Goal: Task Accomplishment & Management: Manage account settings

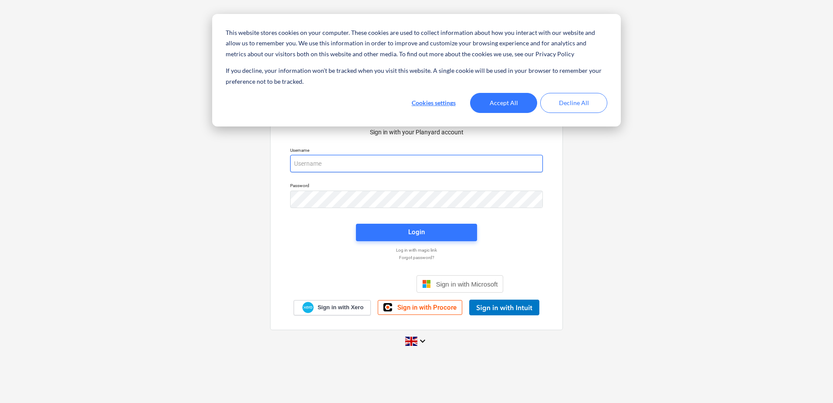
type input "[PERSON_NAME][EMAIL_ADDRESS][DOMAIN_NAME]"
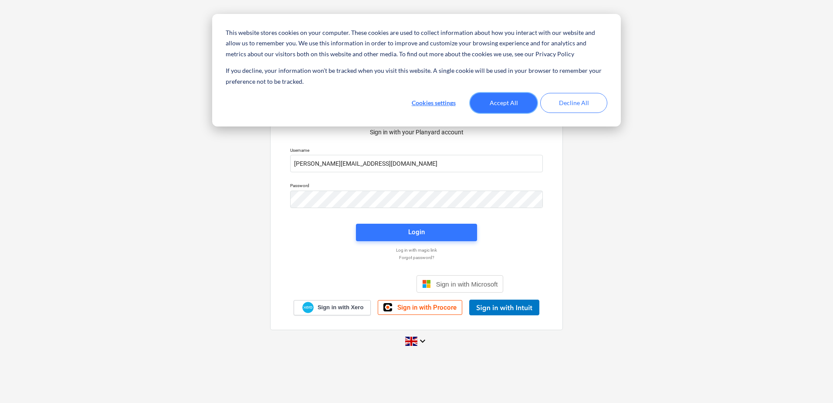
click at [506, 103] on button "Accept All" at bounding box center [503, 103] width 67 height 20
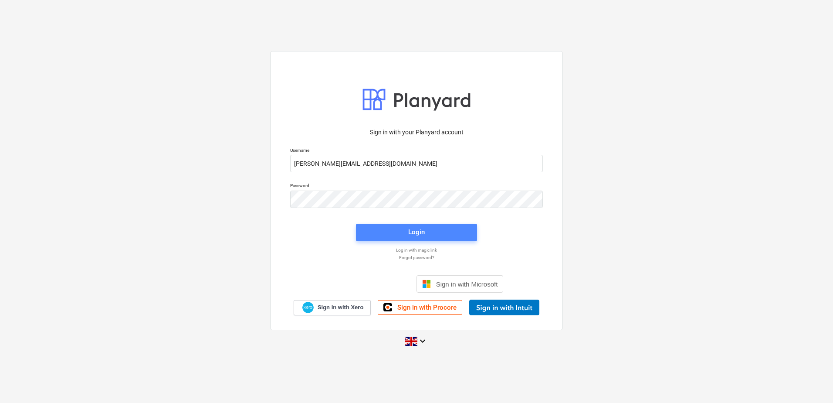
click at [442, 237] on span "Login" at bounding box center [417, 231] width 100 height 11
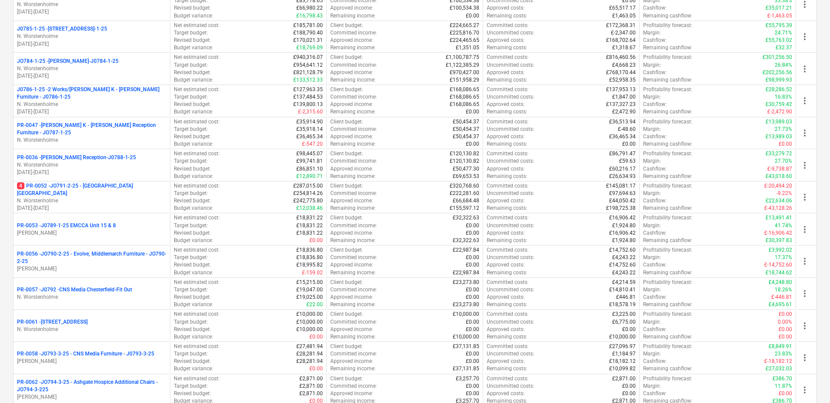
scroll to position [136, 0]
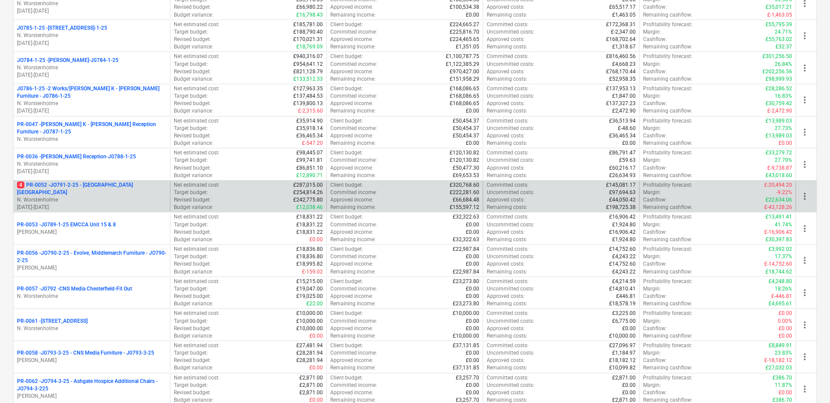
click at [117, 191] on p "4 PR-0052 - JO791-2-25 - [GEOGRAPHIC_DATA] [GEOGRAPHIC_DATA]" at bounding box center [92, 188] width 150 height 15
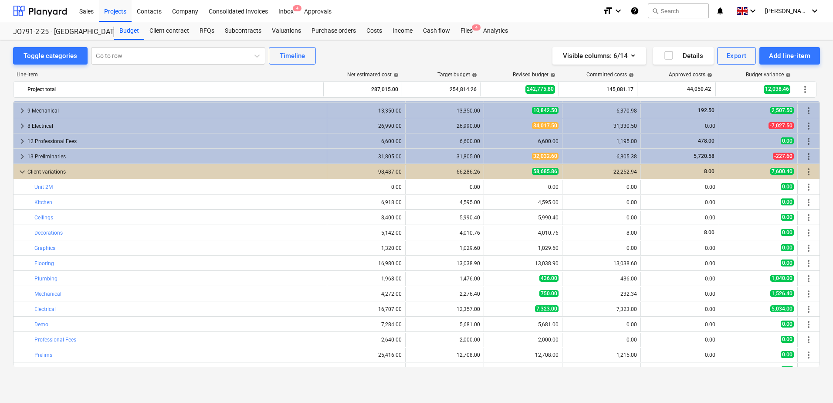
scroll to position [89, 0]
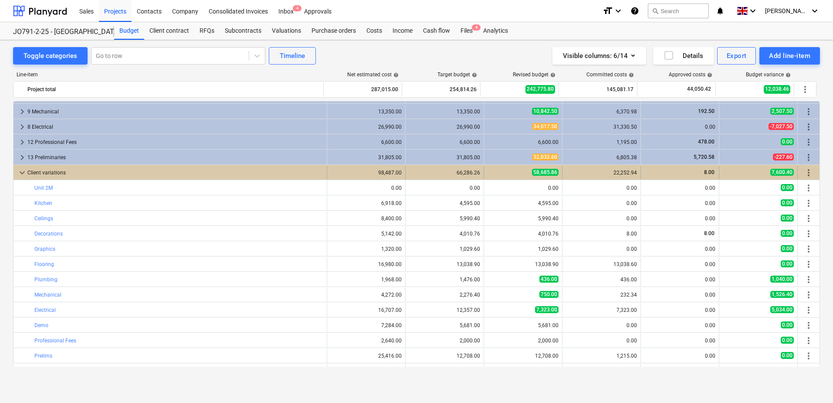
click at [21, 173] on span "keyboard_arrow_down" at bounding box center [22, 172] width 10 height 10
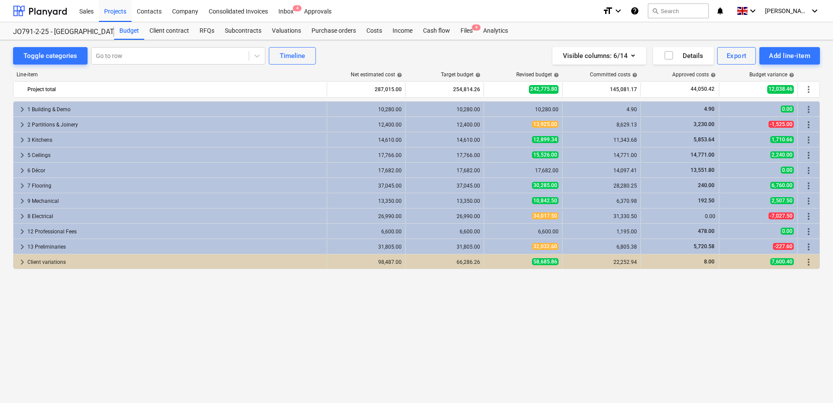
scroll to position [0, 0]
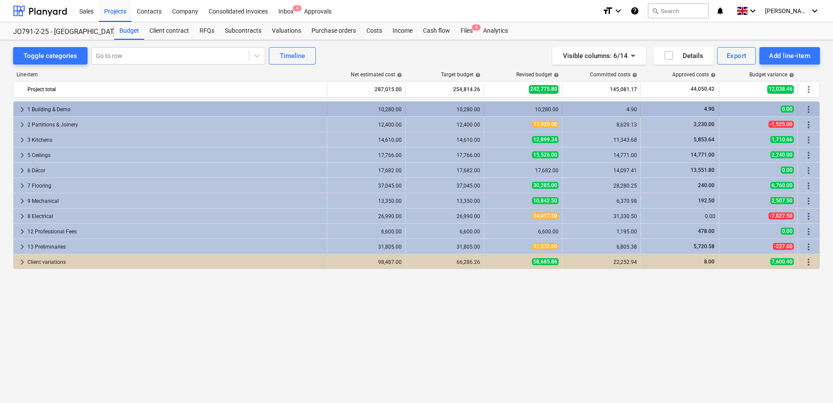
click at [20, 106] on span "keyboard_arrow_right" at bounding box center [22, 109] width 10 height 10
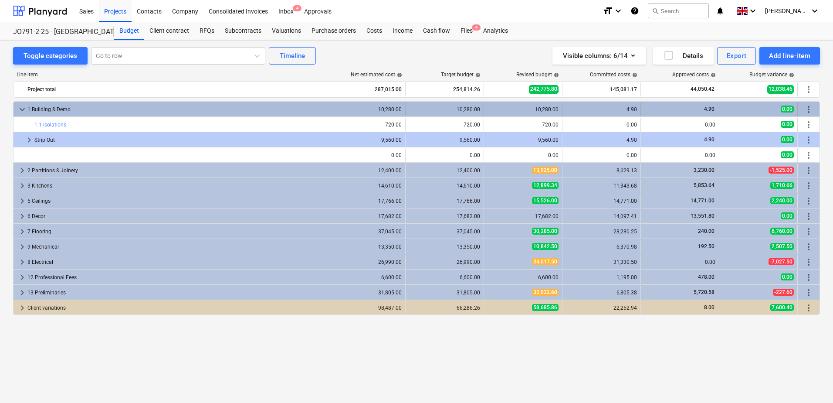
click at [19, 107] on span "keyboard_arrow_down" at bounding box center [22, 109] width 10 height 10
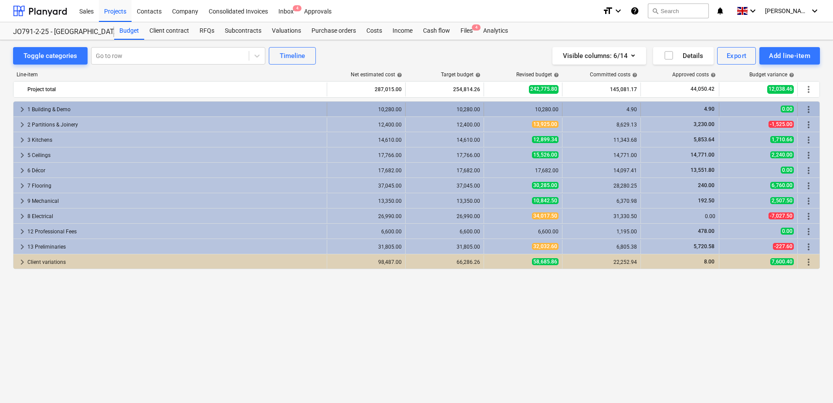
click at [50, 112] on div "1 Building & Demo" at bounding box center [175, 109] width 296 height 14
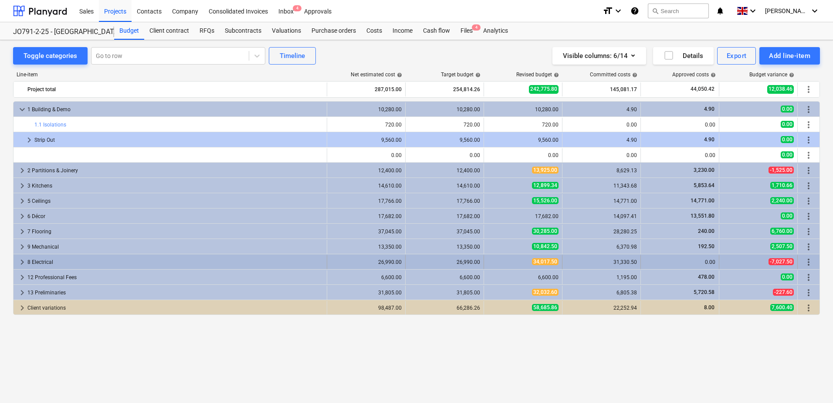
click at [763, 259] on div "-7,027.50" at bounding box center [758, 261] width 71 height 7
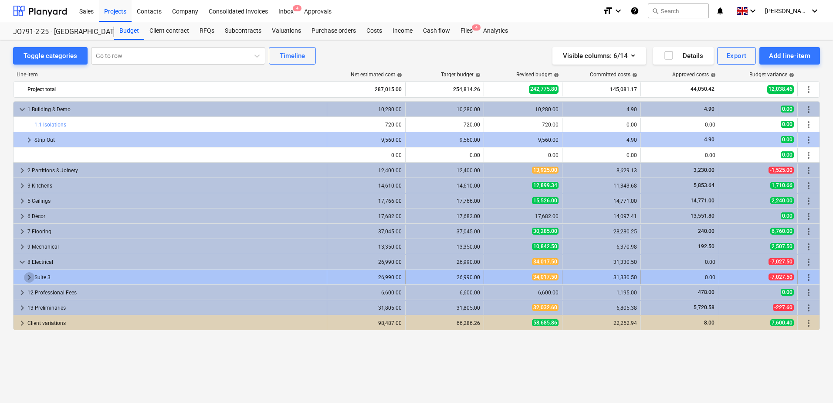
click at [28, 276] on span "keyboard_arrow_right" at bounding box center [29, 277] width 10 height 10
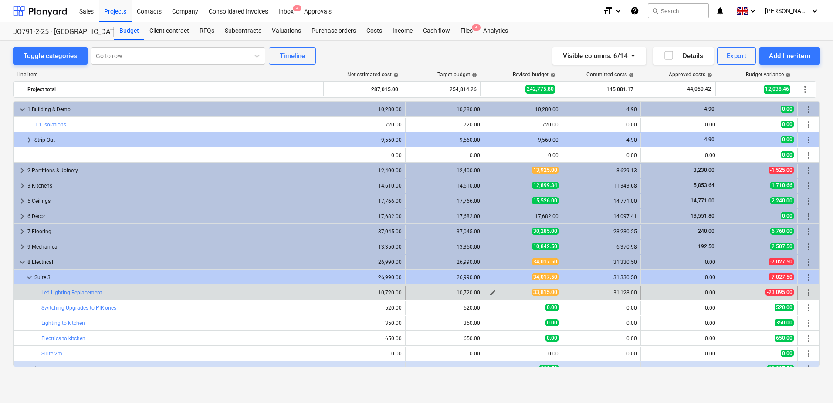
click at [539, 292] on span "33,815.00" at bounding box center [545, 292] width 27 height 7
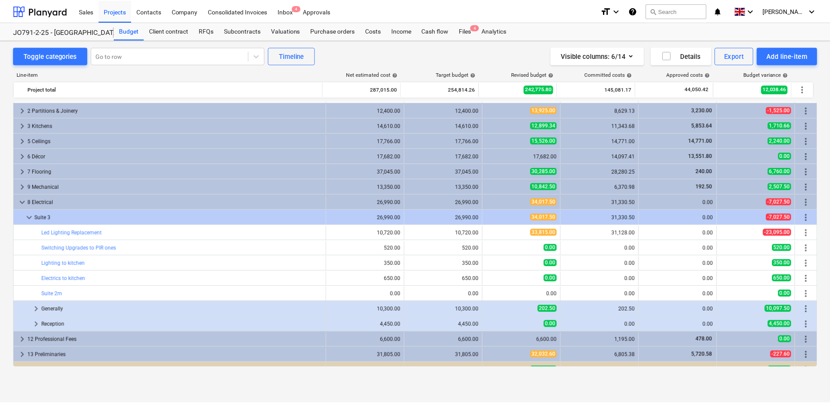
scroll to position [70, 0]
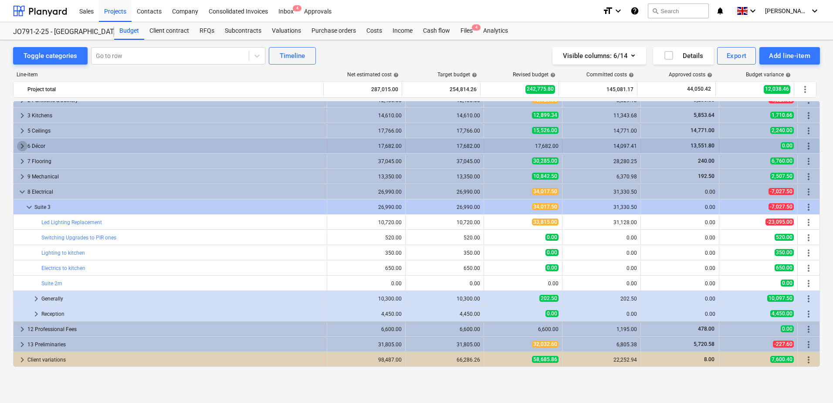
click at [26, 143] on span "keyboard_arrow_right" at bounding box center [22, 146] width 10 height 10
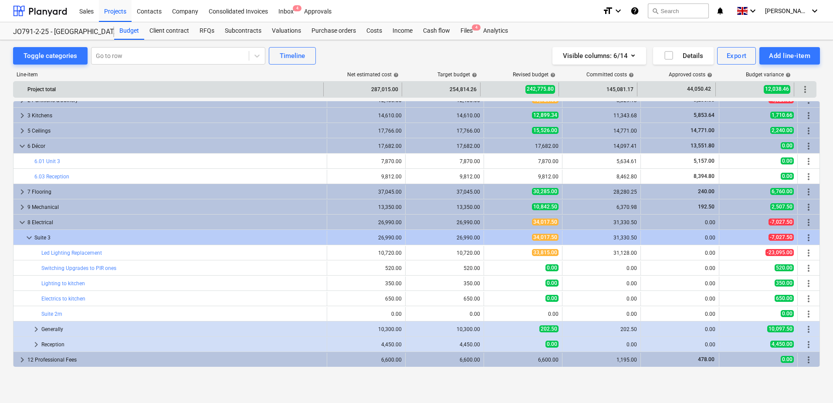
click at [803, 89] on span "more_vert" at bounding box center [805, 89] width 10 height 10
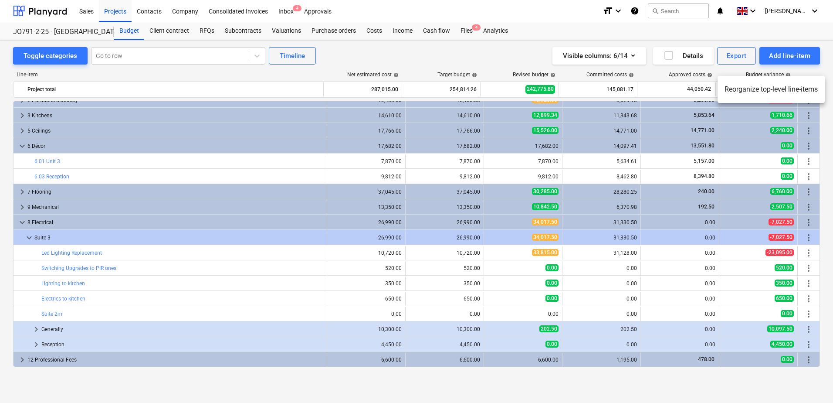
click at [832, 61] on div at bounding box center [416, 201] width 833 height 403
click at [785, 58] on div "Add line-item" at bounding box center [789, 55] width 41 height 11
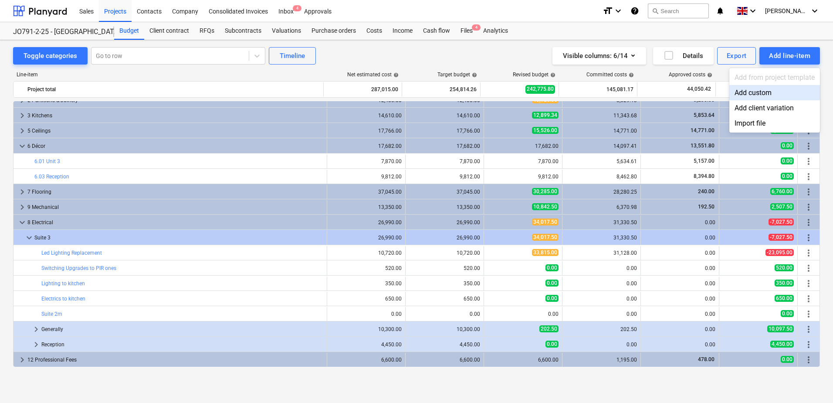
click at [801, 35] on div at bounding box center [416, 201] width 833 height 403
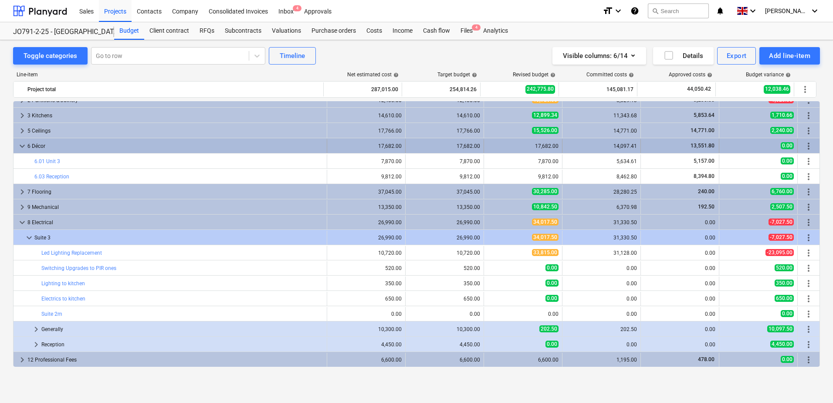
click at [391, 145] on div "17,682.00" at bounding box center [366, 146] width 71 height 6
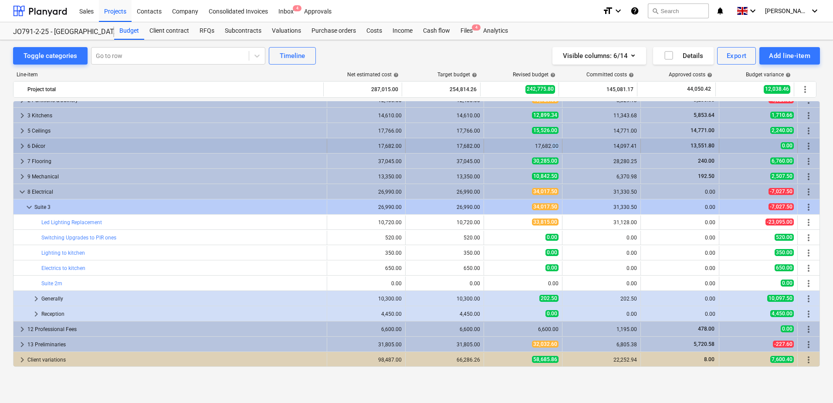
drag, startPoint x: 551, startPoint y: 147, endPoint x: 559, endPoint y: 146, distance: 8.0
click at [559, 146] on div "17,682.00" at bounding box center [523, 146] width 78 height 14
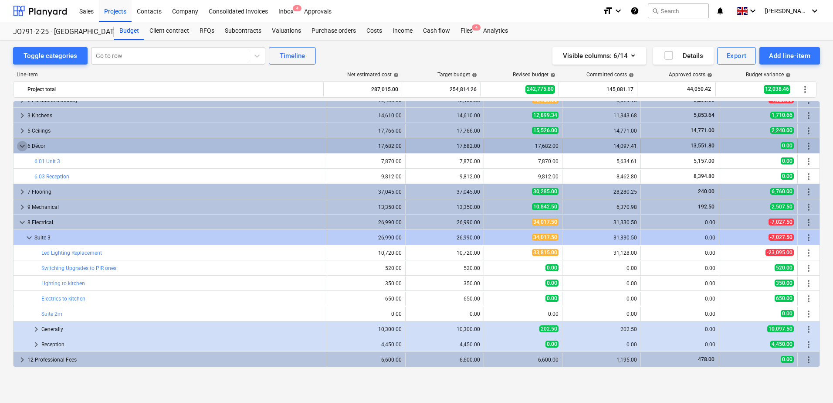
click at [23, 148] on span "keyboard_arrow_down" at bounding box center [22, 146] width 10 height 10
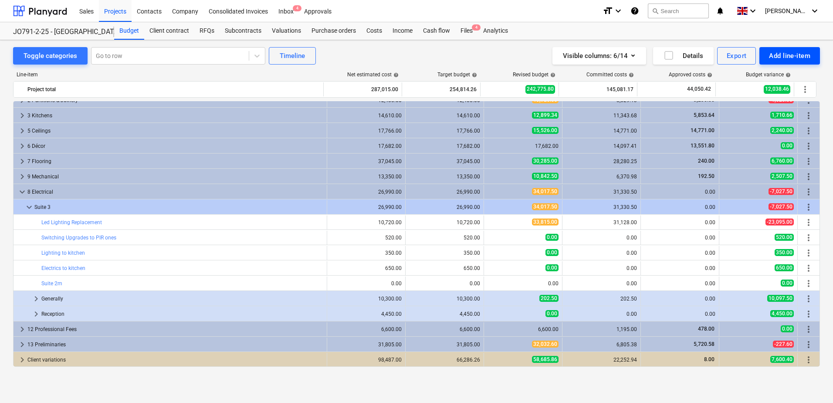
click at [783, 53] on div "Add line-item" at bounding box center [789, 55] width 41 height 11
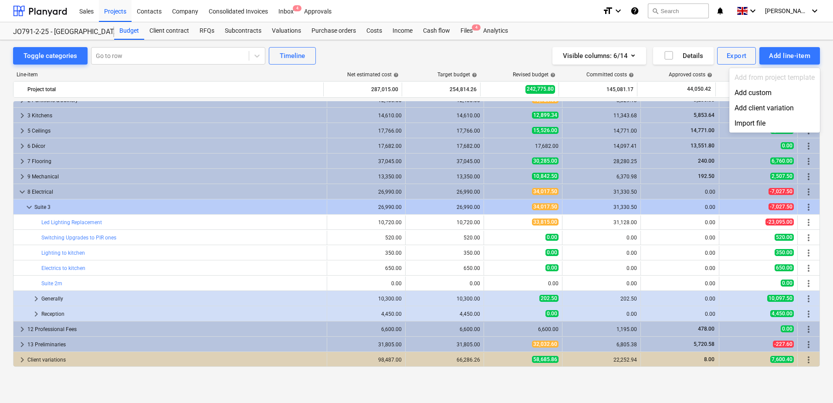
click at [581, 52] on div at bounding box center [416, 201] width 833 height 403
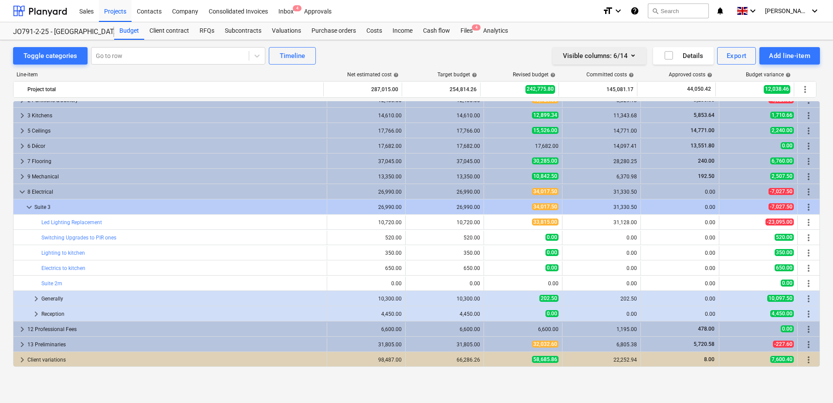
click at [581, 52] on div "Visible columns : 6/14" at bounding box center [599, 55] width 73 height 11
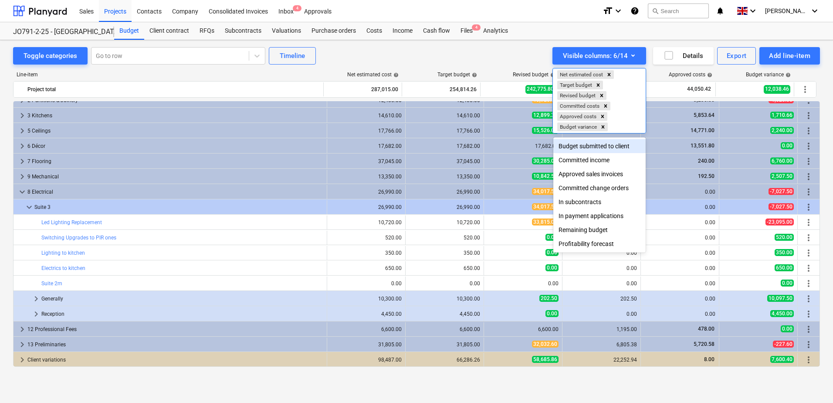
click at [606, 150] on div "Budget submitted to client" at bounding box center [600, 146] width 92 height 14
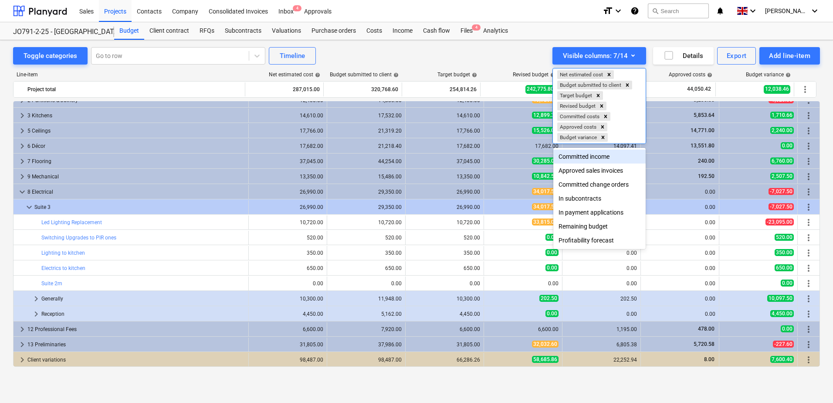
drag, startPoint x: 593, startPoint y: 86, endPoint x: 593, endPoint y: 69, distance: 16.6
click at [593, 69] on div "Net estimated cost Budget submitted to client Target budget Revised budget Comm…" at bounding box center [599, 105] width 93 height 75
drag, startPoint x: 593, startPoint y: 73, endPoint x: 593, endPoint y: 80, distance: 7.0
click at [593, 80] on div "Net estimated cost Budget submitted to client Target budget Revised budget Comm…" at bounding box center [599, 105] width 93 height 75
click at [537, 20] on div at bounding box center [416, 201] width 833 height 403
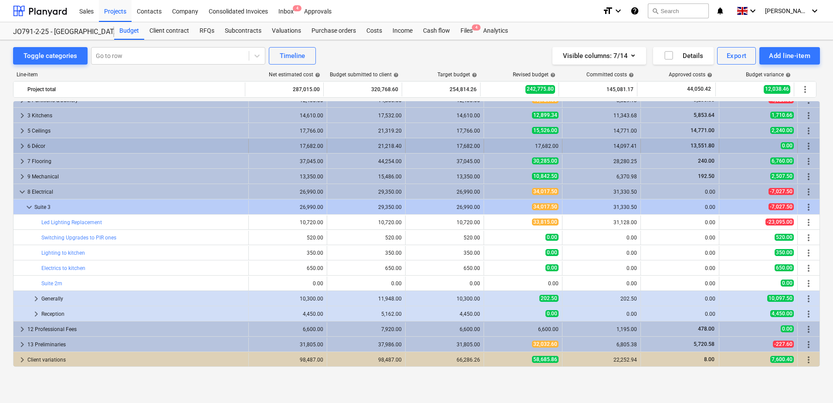
click at [35, 143] on div "6 Décor" at bounding box center [136, 146] width 218 height 14
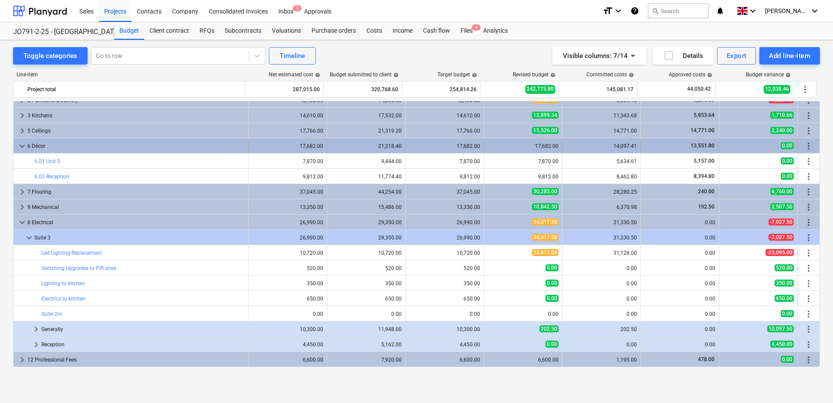
click at [366, 143] on div "21,218.40" at bounding box center [366, 146] width 71 height 6
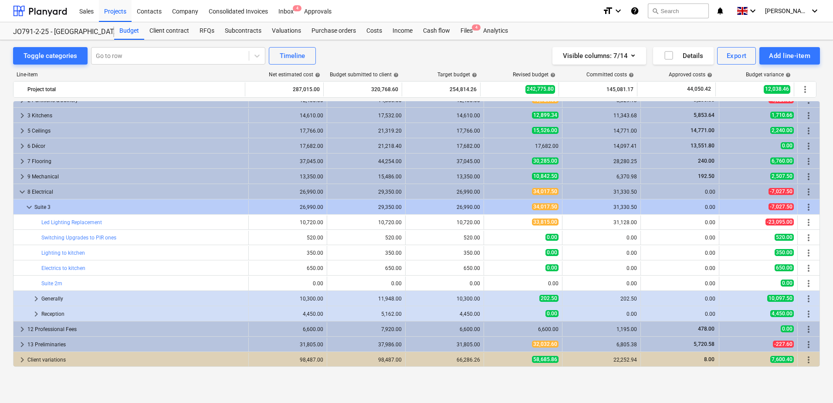
click at [397, 75] on span "help" at bounding box center [395, 74] width 7 height 5
click at [371, 75] on div "Budget submitted to client help" at bounding box center [364, 74] width 69 height 6
click at [395, 74] on span "help" at bounding box center [395, 74] width 7 height 5
click at [632, 52] on icon "button" at bounding box center [633, 55] width 10 height 10
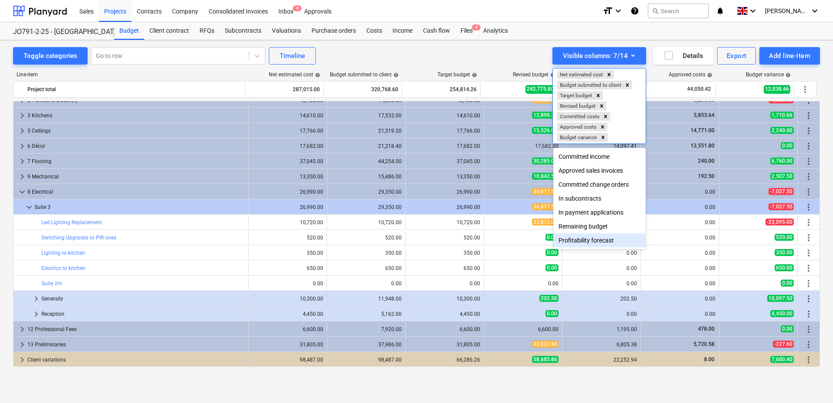
click at [605, 242] on div "Profitability forecast" at bounding box center [600, 240] width 92 height 14
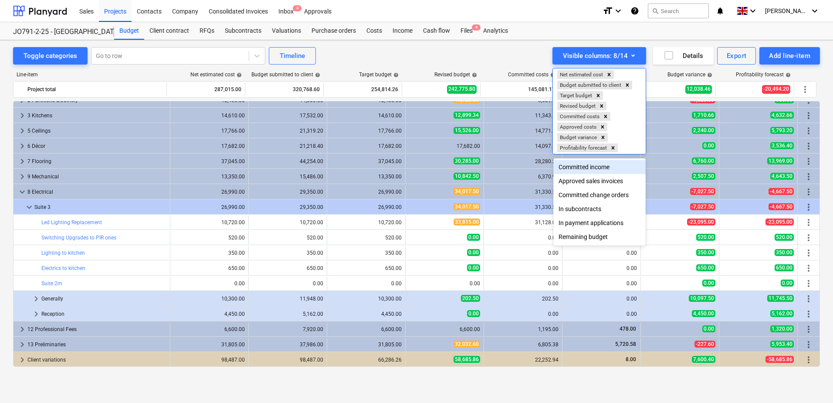
click at [374, 49] on div at bounding box center [416, 201] width 833 height 403
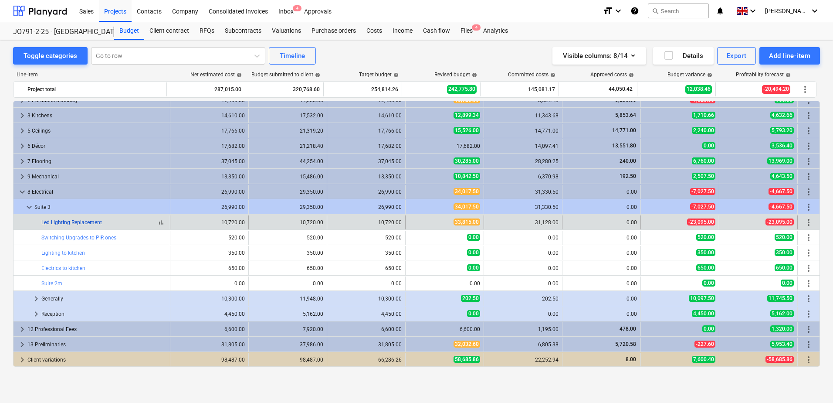
click at [77, 220] on link "Led Lighting Replacement" at bounding box center [71, 222] width 61 height 6
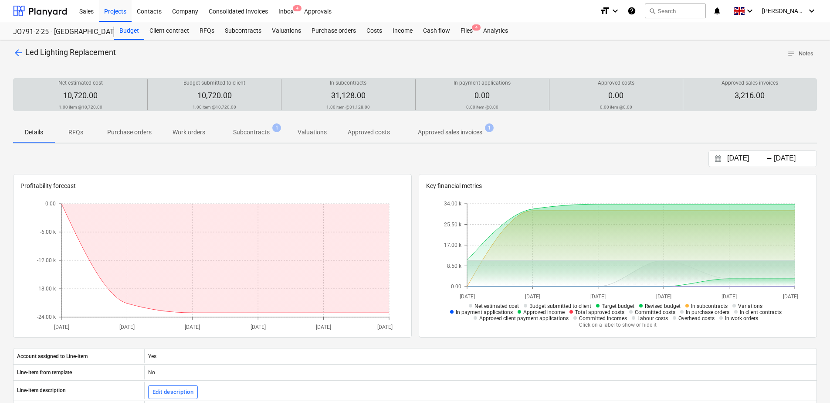
click at [382, 100] on div "In subcontracts 31,128.00 1.00 item @ 31,128.00" at bounding box center [348, 94] width 126 height 31
click at [352, 93] on span "31,128.00" at bounding box center [348, 95] width 34 height 9
click at [347, 89] on div at bounding box center [348, 88] width 126 height 3
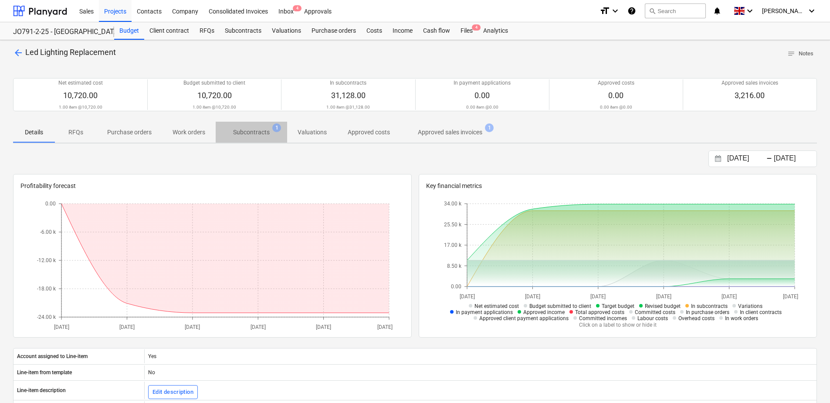
click at [255, 136] on p "Subcontracts" at bounding box center [251, 132] width 37 height 9
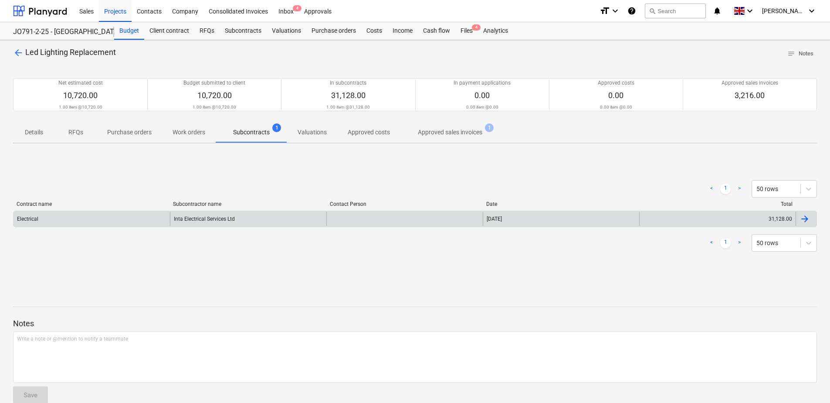
click at [238, 222] on div "Inta Electrical Services Ltd" at bounding box center [248, 219] width 156 height 14
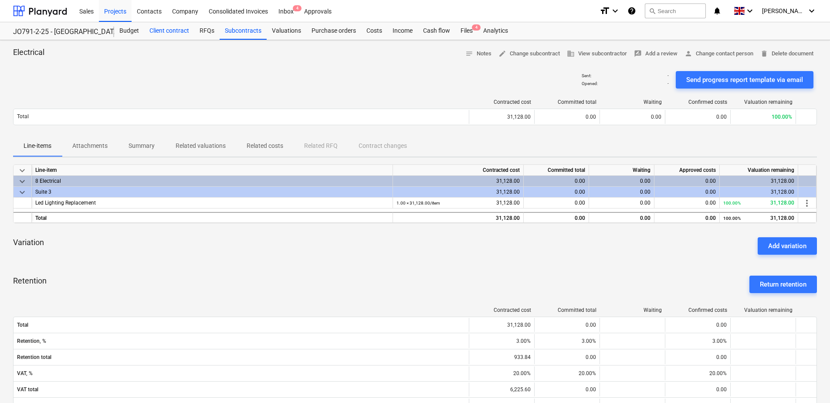
click at [160, 35] on div "Client contract" at bounding box center [169, 30] width 50 height 17
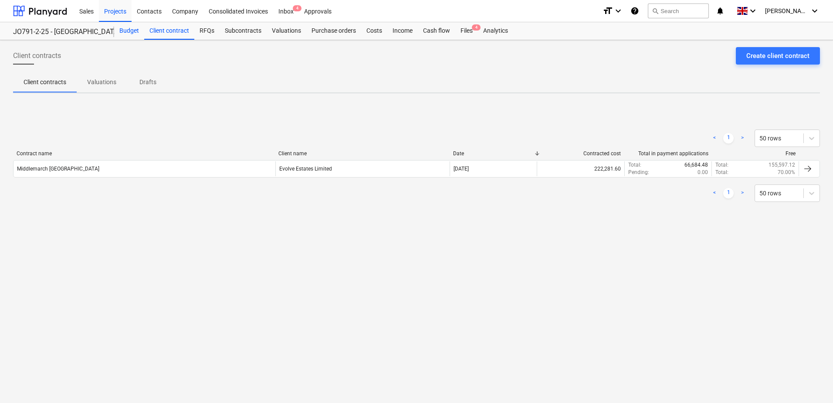
click at [124, 32] on div "Budget" at bounding box center [129, 30] width 30 height 17
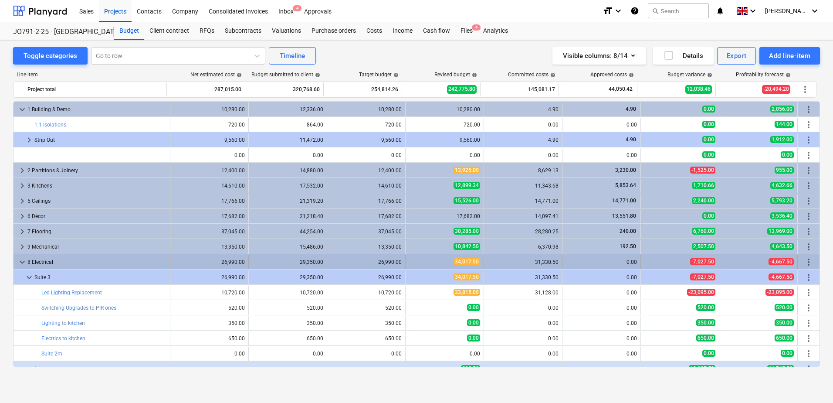
scroll to position [70, 0]
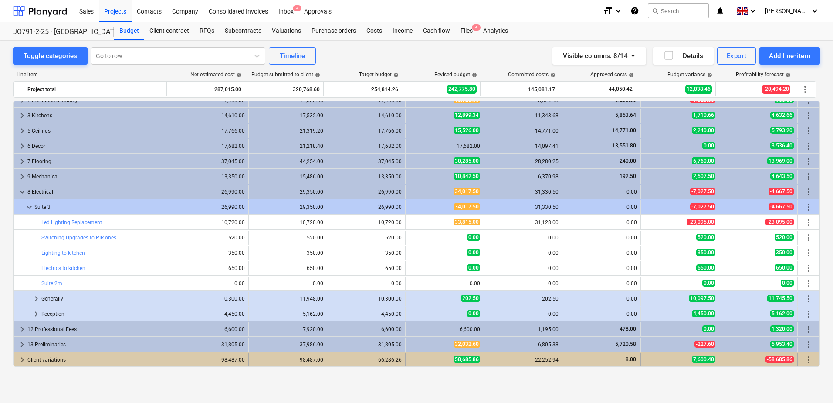
click at [62, 358] on div "Client variations" at bounding box center [96, 360] width 139 height 14
click at [57, 358] on div "Client variations" at bounding box center [96, 360] width 139 height 14
click at [769, 360] on span "-58,685.86" at bounding box center [780, 359] width 28 height 7
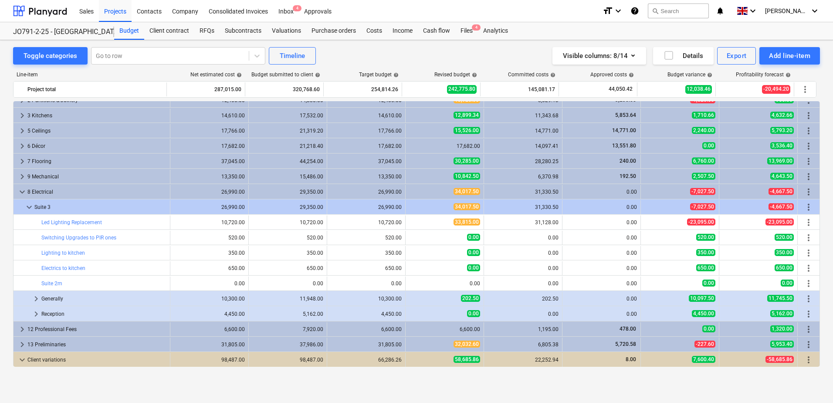
drag, startPoint x: 820, startPoint y: 241, endPoint x: 823, endPoint y: 316, distance: 74.6
click at [823, 319] on div "Toggle categories Go to row Timeline Visible columns : 8/14 Details Export Add …" at bounding box center [416, 212] width 833 height 344
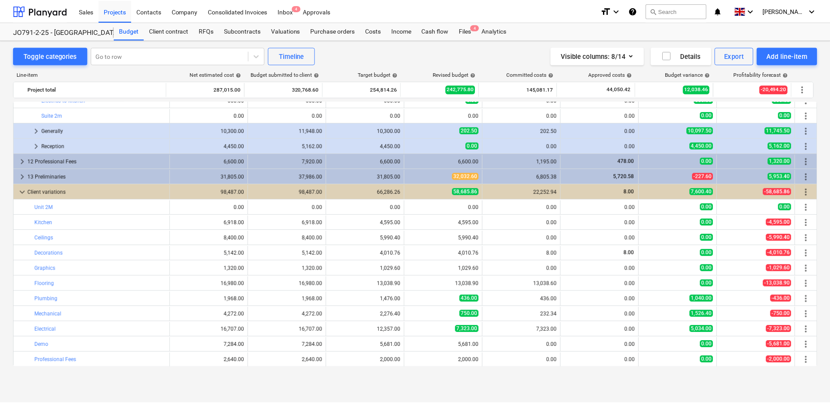
scroll to position [269, 0]
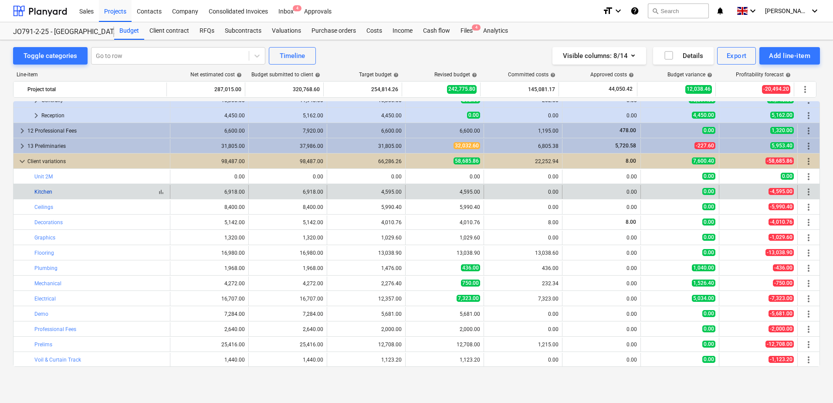
click at [40, 191] on link "Kitchen" at bounding box center [43, 192] width 18 height 6
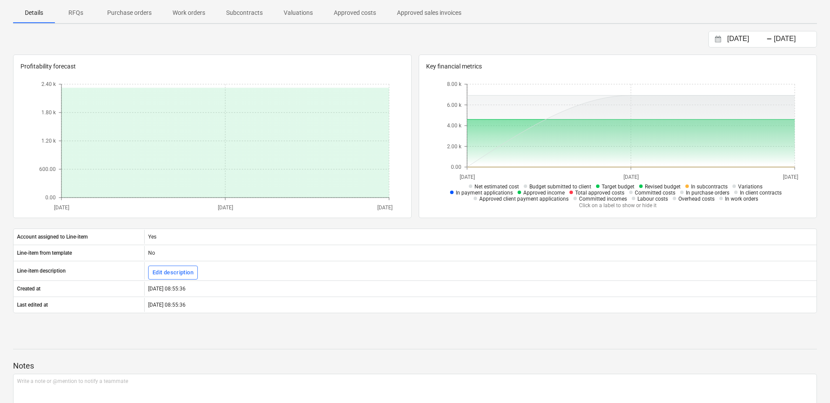
scroll to position [121, 0]
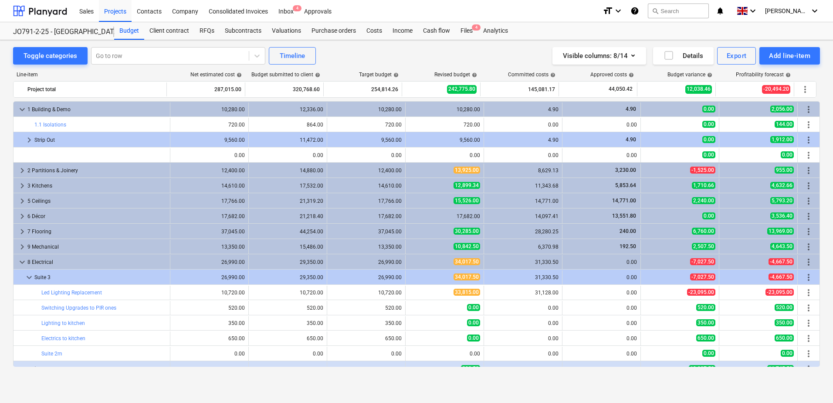
scroll to position [269, 0]
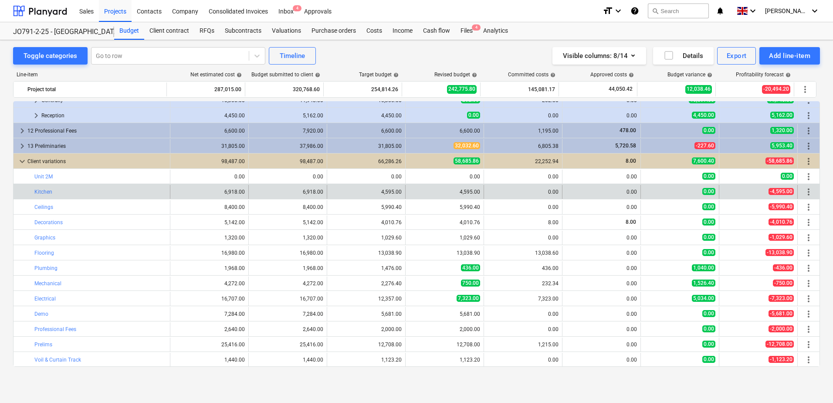
drag, startPoint x: 779, startPoint y: 188, endPoint x: 754, endPoint y: 190, distance: 25.3
click at [754, 190] on div "-4,595.00" at bounding box center [758, 191] width 71 height 7
click at [463, 195] on div "edit 4,595.00" at bounding box center [444, 192] width 71 height 14
click at [465, 194] on div "4,595.00" at bounding box center [444, 192] width 71 height 6
click at [310, 190] on div "6,918.00" at bounding box center [287, 192] width 71 height 6
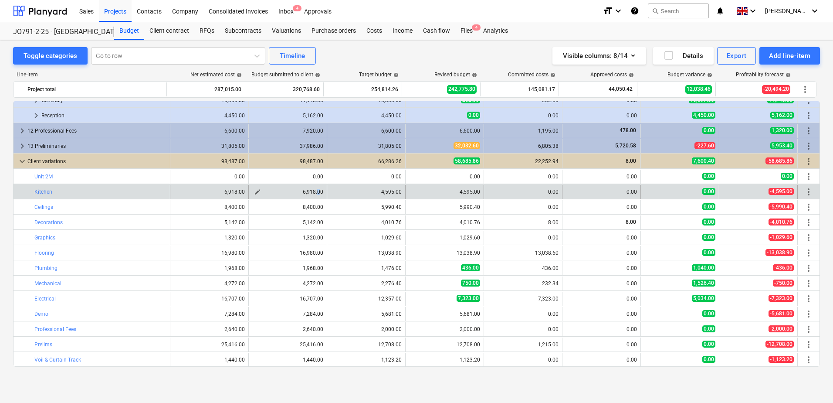
click at [314, 190] on div "6,918.00" at bounding box center [287, 192] width 71 height 6
drag, startPoint x: 314, startPoint y: 190, endPoint x: 308, endPoint y: 191, distance: 6.8
click at [308, 191] on div "6,918.00" at bounding box center [287, 192] width 71 height 6
click at [240, 190] on div "6,918.00" at bounding box center [209, 192] width 71 height 6
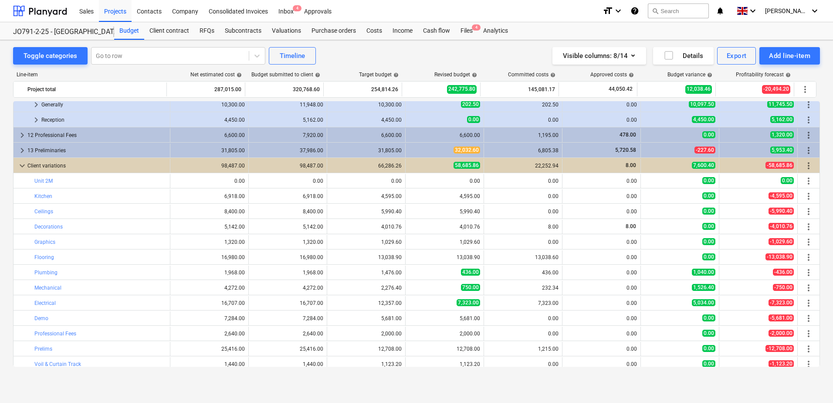
scroll to position [263, 0]
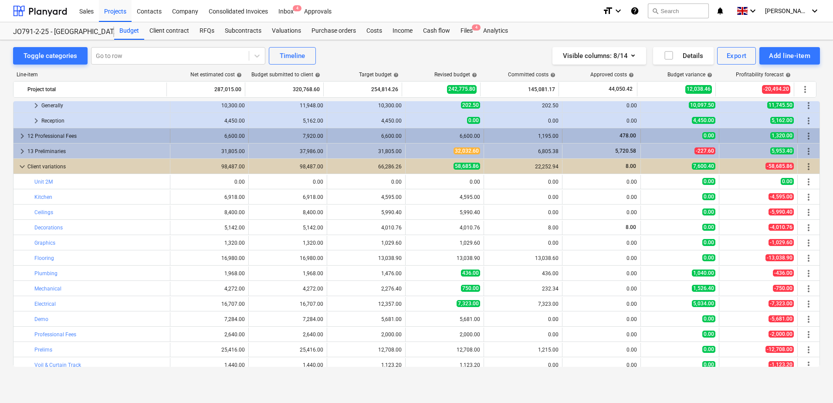
click at [217, 136] on div "6,600.00" at bounding box center [209, 136] width 71 height 6
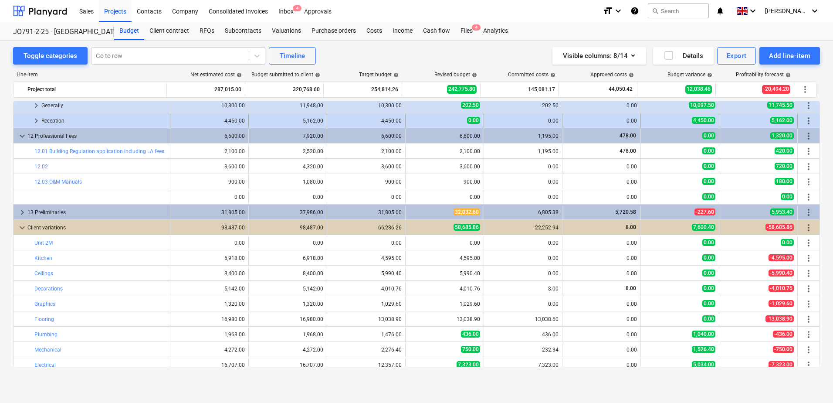
click at [240, 119] on div "4,450.00" at bounding box center [209, 121] width 71 height 6
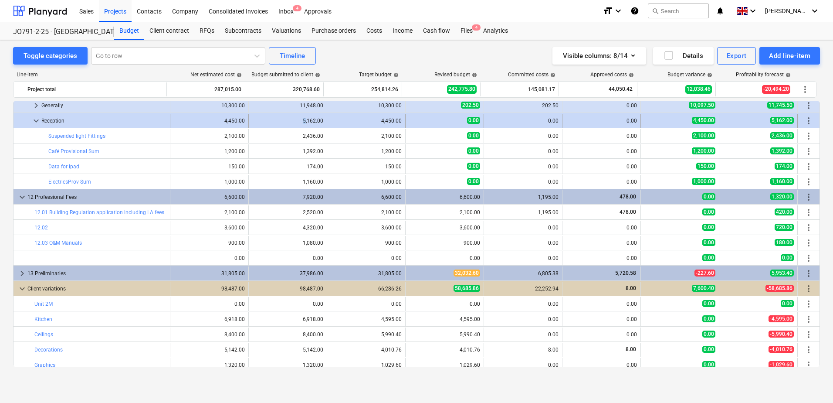
click at [303, 122] on div "5,162.00" at bounding box center [287, 121] width 71 height 6
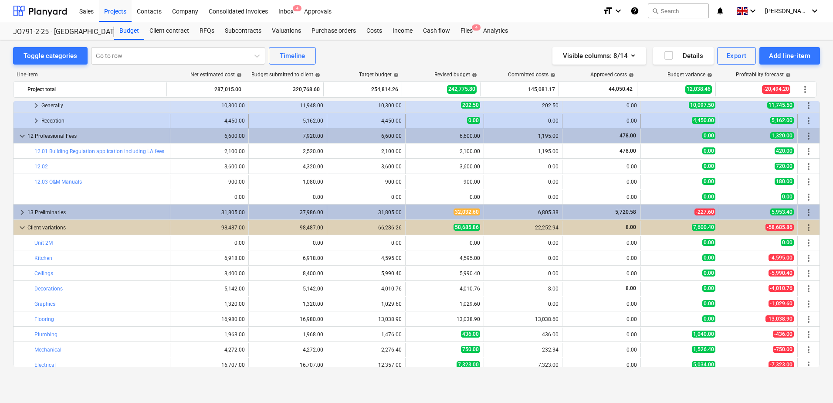
click at [33, 122] on span "keyboard_arrow_right" at bounding box center [36, 121] width 10 height 10
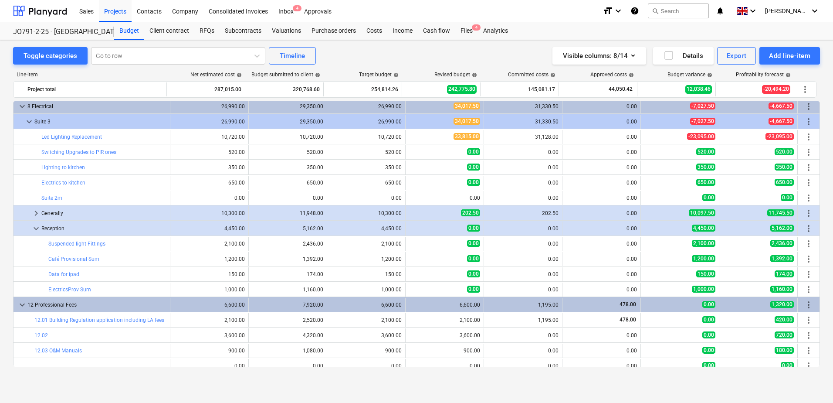
scroll to position [154, 0]
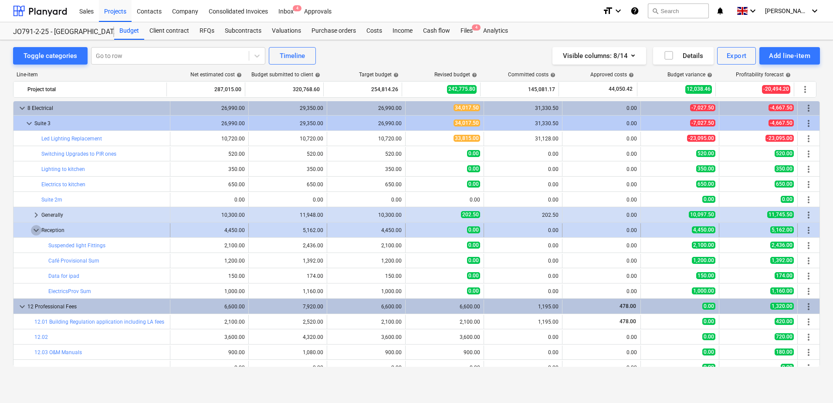
click at [34, 228] on span "keyboard_arrow_down" at bounding box center [36, 230] width 10 height 10
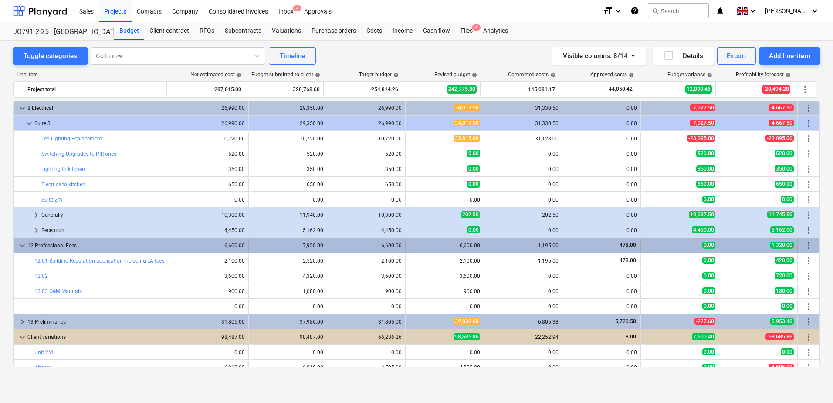
click at [23, 245] on span "keyboard_arrow_down" at bounding box center [22, 245] width 10 height 10
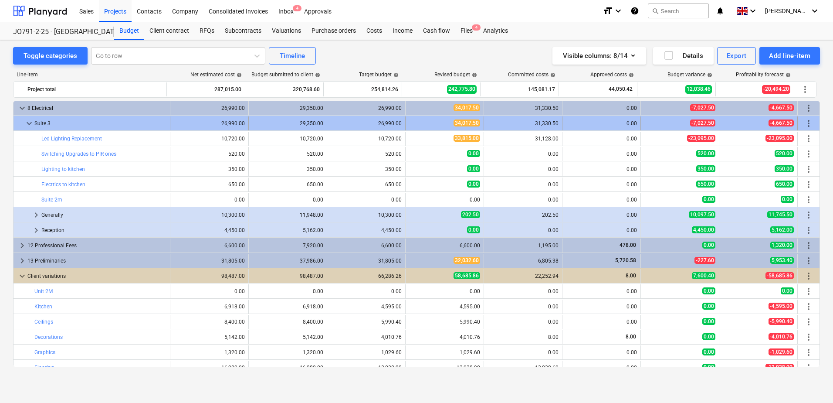
click at [25, 122] on span "keyboard_arrow_down" at bounding box center [29, 123] width 10 height 10
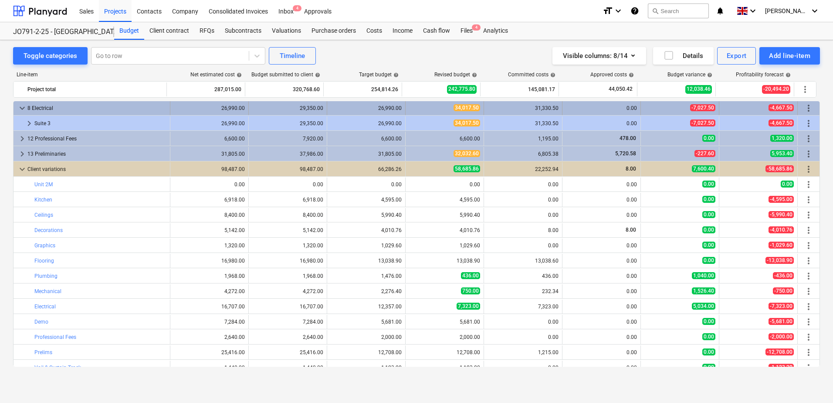
click at [22, 105] on span "keyboard_arrow_down" at bounding box center [22, 108] width 10 height 10
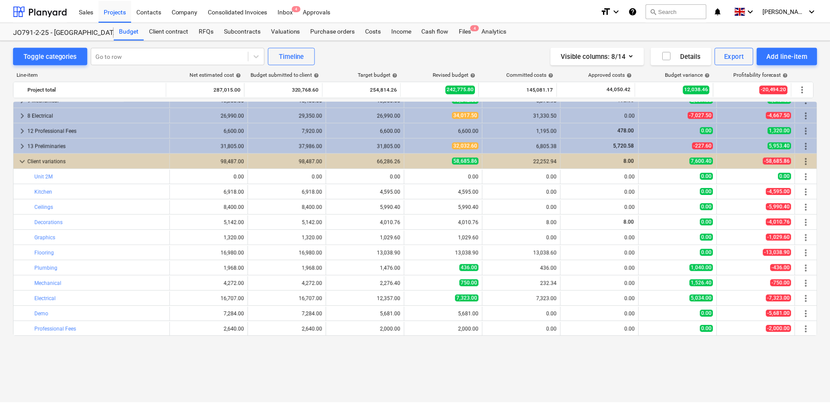
scroll to position [78, 0]
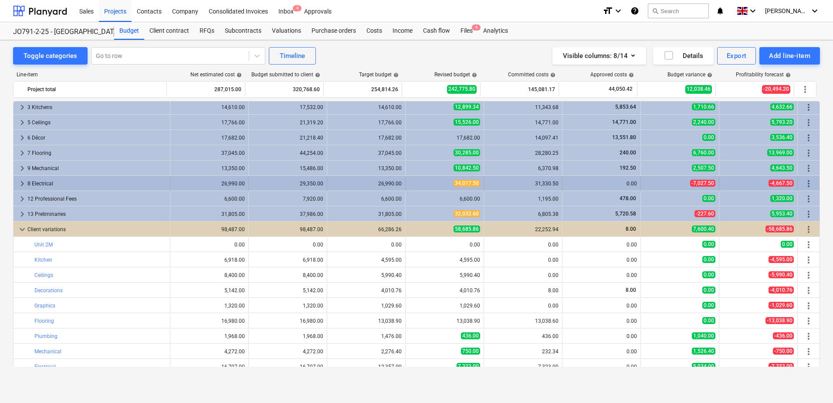
click at [86, 179] on div "8 Electrical" at bounding box center [96, 184] width 139 height 14
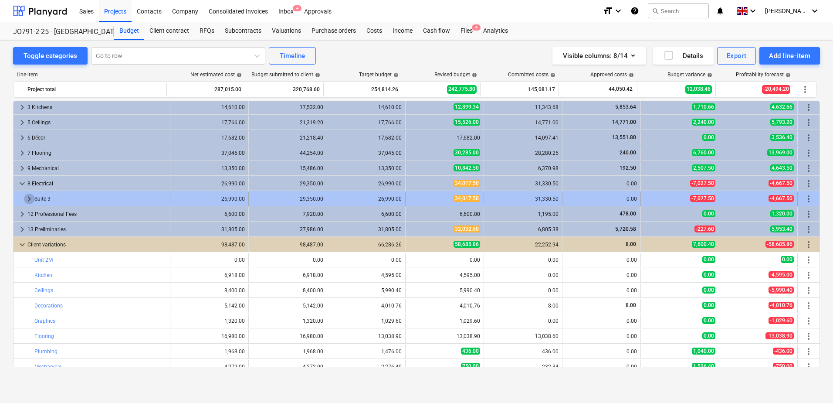
click at [30, 195] on span "keyboard_arrow_right" at bounding box center [29, 199] width 10 height 10
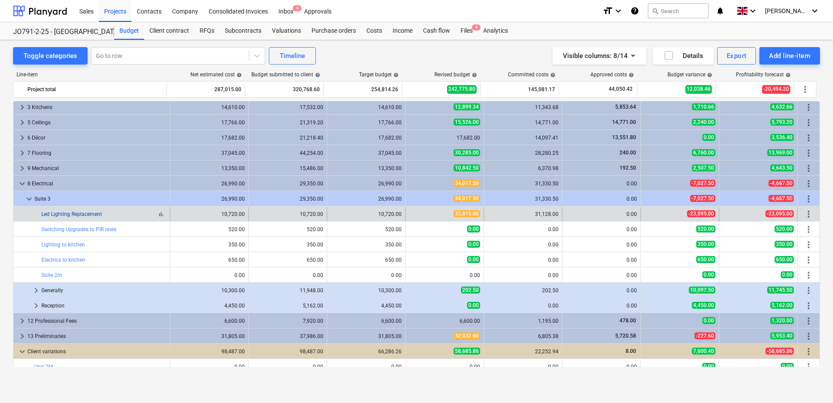
click at [92, 213] on link "Led Lighting Replacement" at bounding box center [71, 214] width 61 height 6
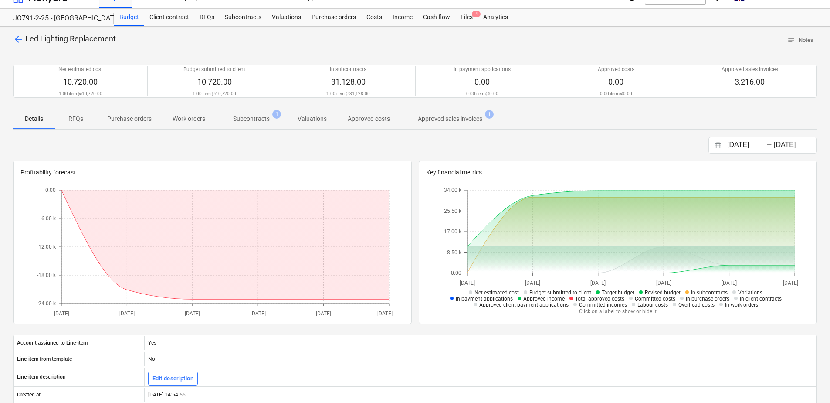
scroll to position [13, 0]
click at [256, 118] on p "Subcontracts" at bounding box center [251, 119] width 37 height 9
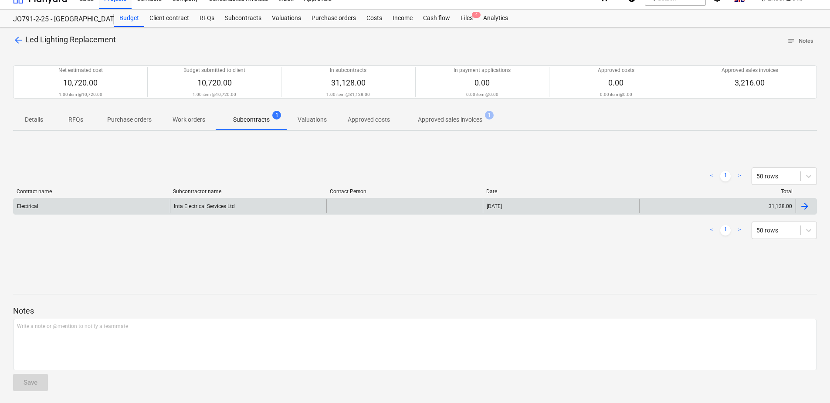
click at [250, 208] on div "Inta Electrical Services Ltd" at bounding box center [248, 206] width 156 height 14
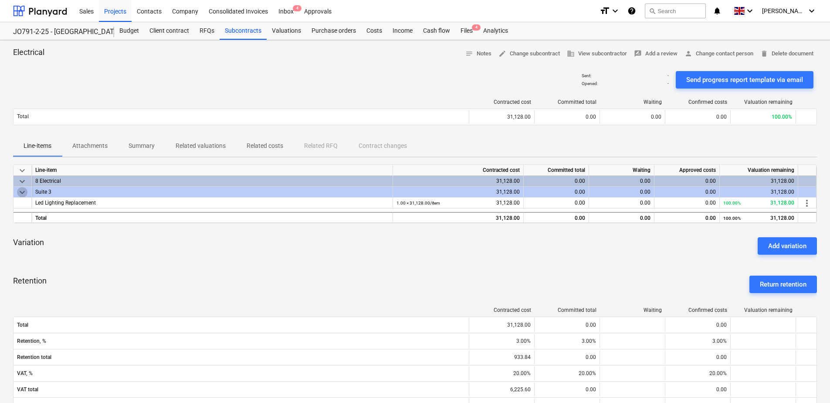
click at [24, 191] on span "keyboard_arrow_down" at bounding box center [22, 192] width 10 height 10
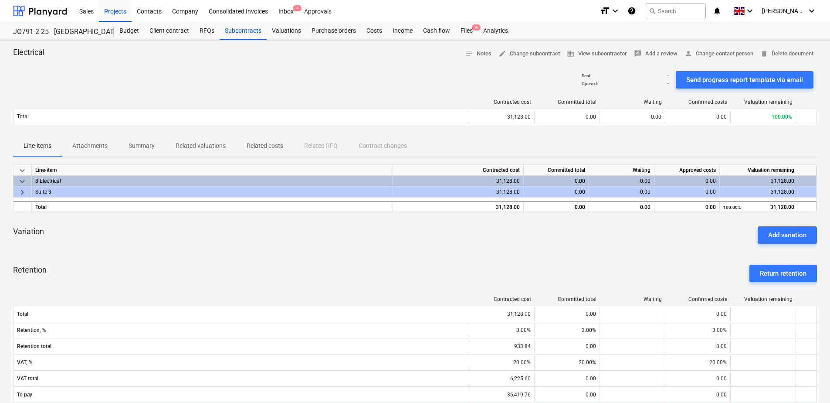
click at [24, 191] on span "keyboard_arrow_right" at bounding box center [22, 192] width 10 height 10
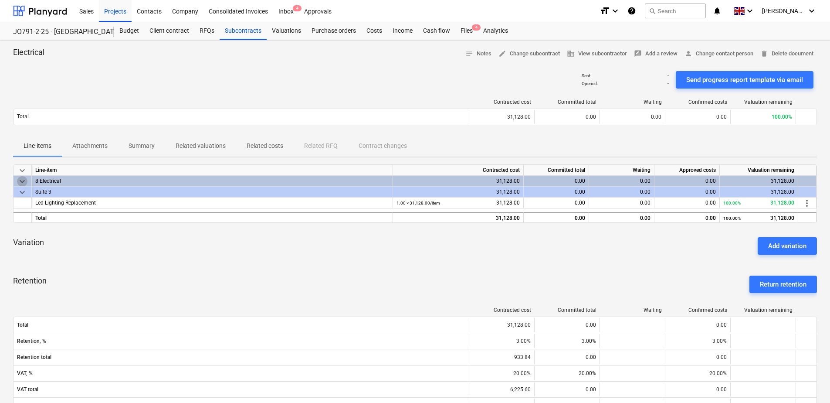
click at [24, 179] on span "keyboard_arrow_down" at bounding box center [22, 181] width 10 height 10
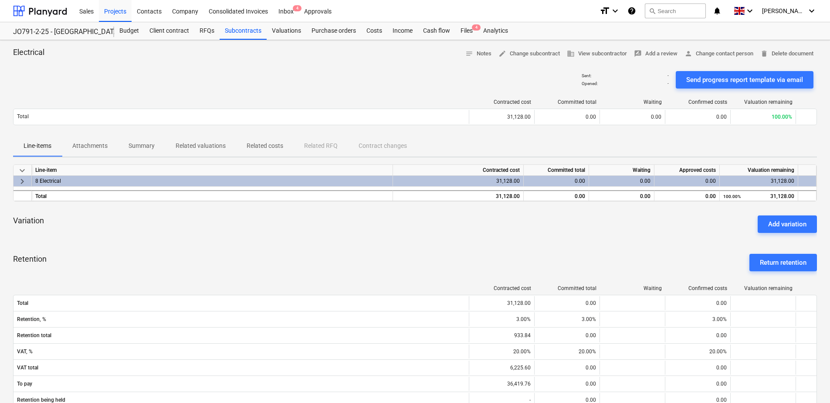
click at [24, 179] on span "keyboard_arrow_right" at bounding box center [22, 181] width 10 height 10
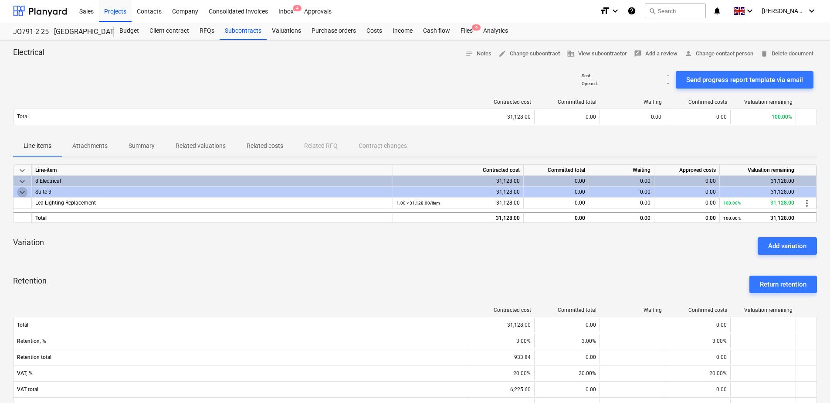
click at [22, 191] on span "keyboard_arrow_down" at bounding box center [22, 192] width 10 height 10
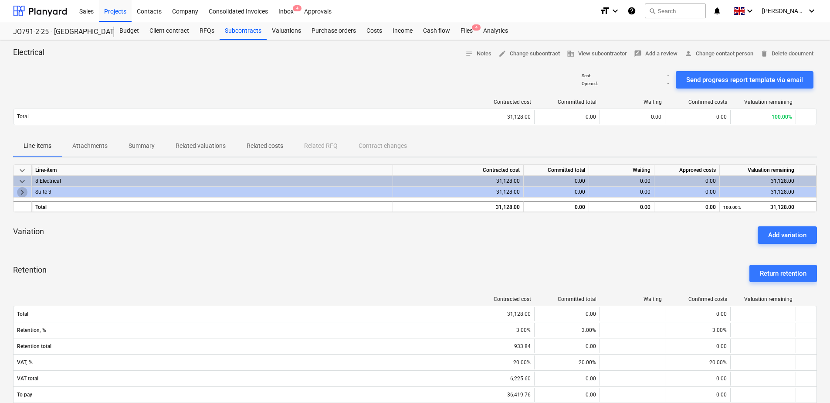
click at [22, 191] on span "keyboard_arrow_right" at bounding box center [22, 192] width 10 height 10
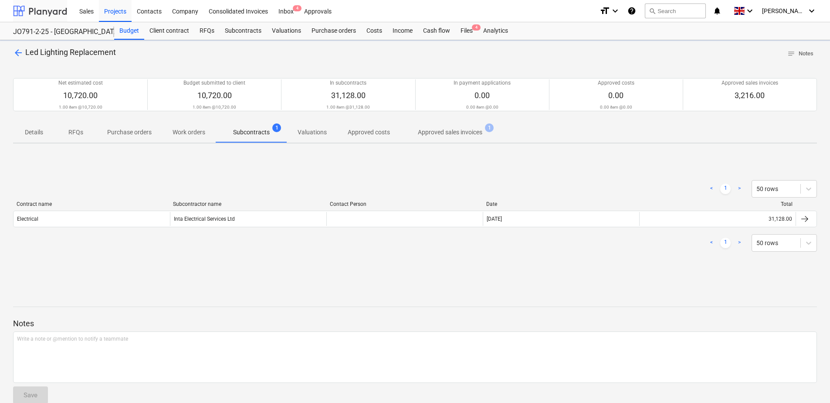
scroll to position [13, 0]
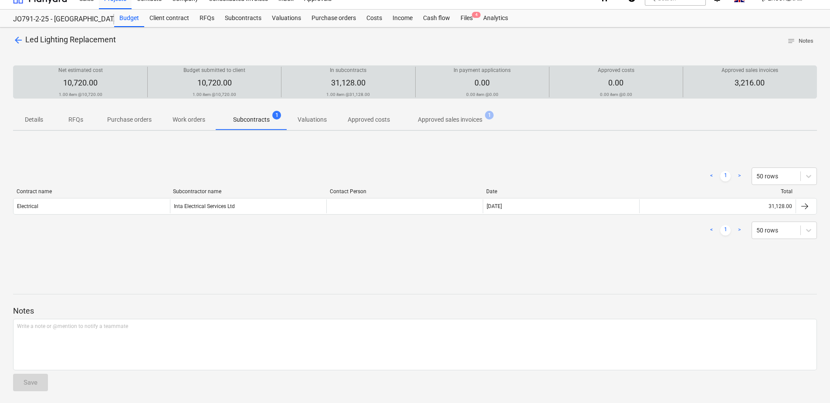
click at [401, 84] on div "In subcontracts 31,128.00 1.00 item @ 31,128.00" at bounding box center [348, 82] width 126 height 31
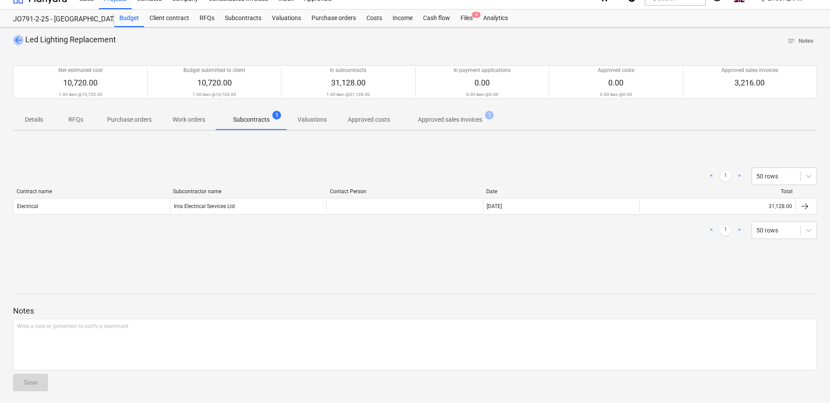
click at [14, 40] on span "arrow_back" at bounding box center [18, 40] width 10 height 10
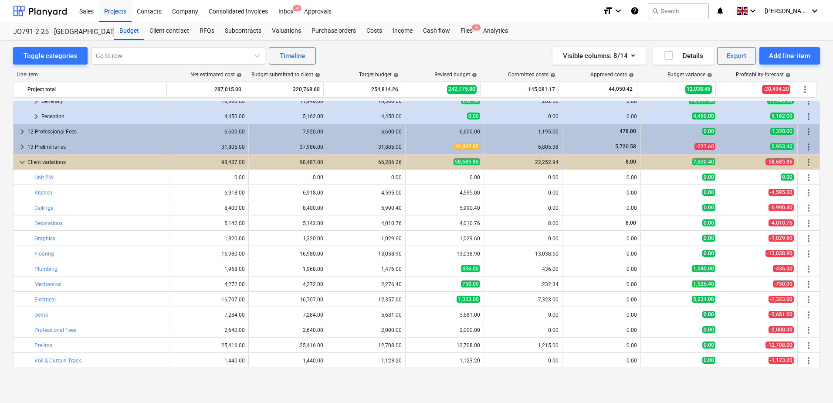
scroll to position [269, 0]
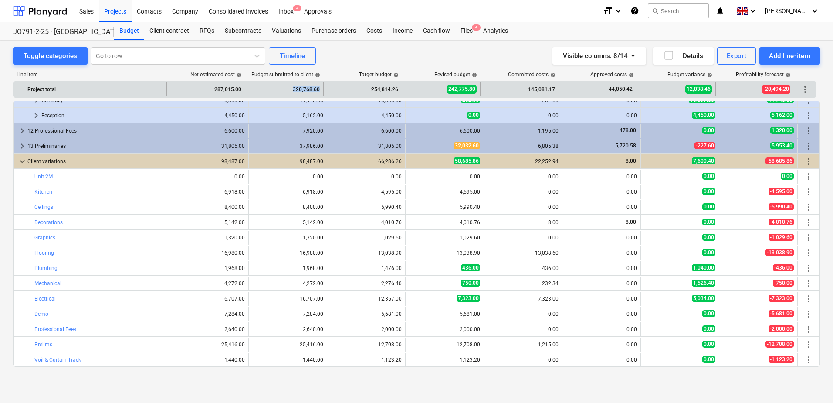
drag, startPoint x: 294, startPoint y: 88, endPoint x: 320, endPoint y: 89, distance: 26.2
click at [320, 89] on div "320,768.60" at bounding box center [284, 89] width 78 height 14
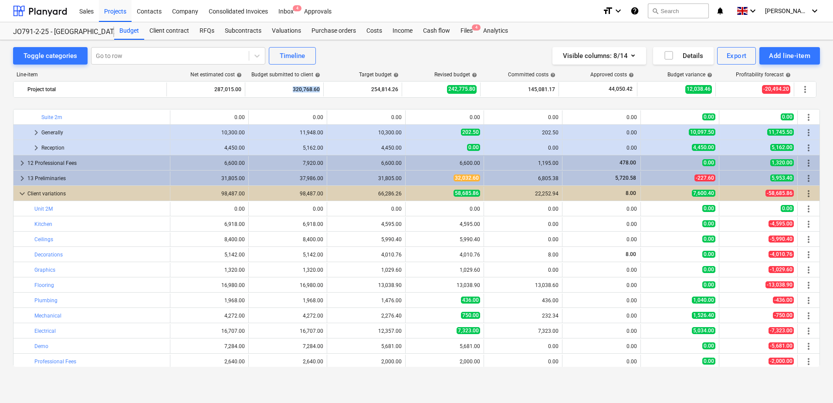
scroll to position [260, 0]
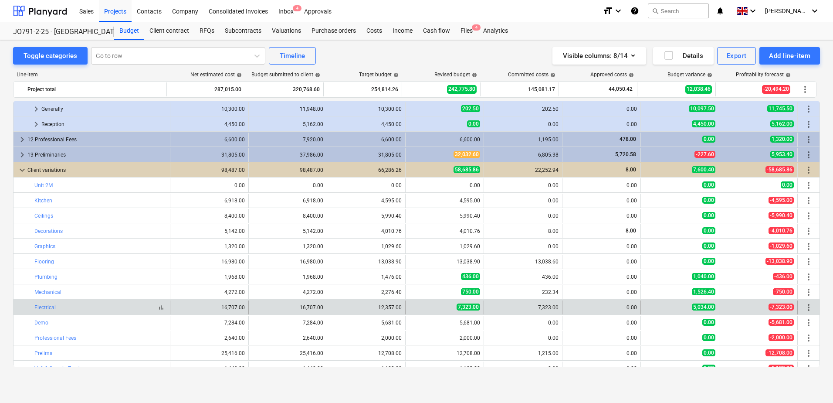
click at [137, 307] on div "bar_chart Electrical" at bounding box center [100, 307] width 132 height 6
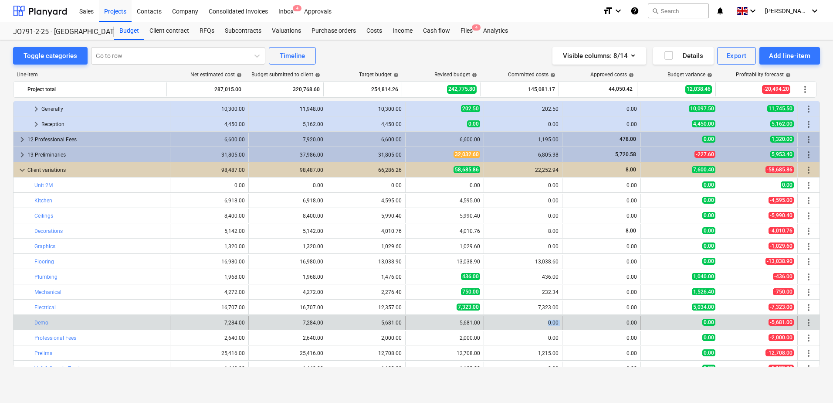
drag, startPoint x: 580, startPoint y: 316, endPoint x: 534, endPoint y: 318, distance: 45.8
click at [534, 318] on div "bar_chart Demo edit 7,284.00 edit 7,284.00 edit 5,681.00 edit 5,681.00 0.00 0.0…" at bounding box center [417, 323] width 806 height 14
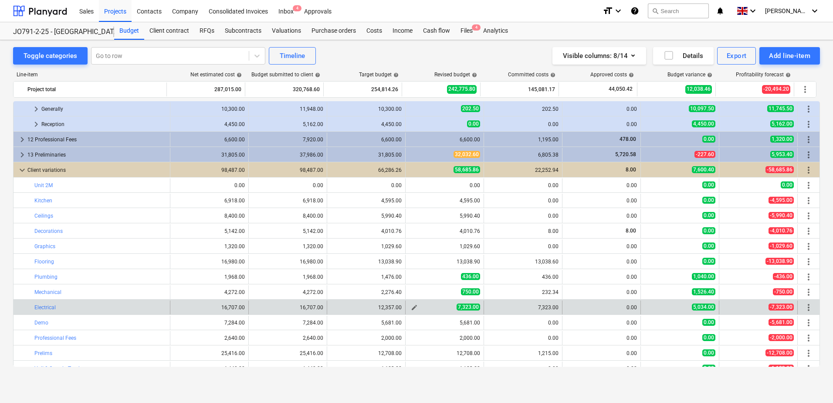
drag, startPoint x: 534, startPoint y: 318, endPoint x: 465, endPoint y: 308, distance: 69.5
click at [465, 308] on span "7,323.00" at bounding box center [469, 306] width 24 height 7
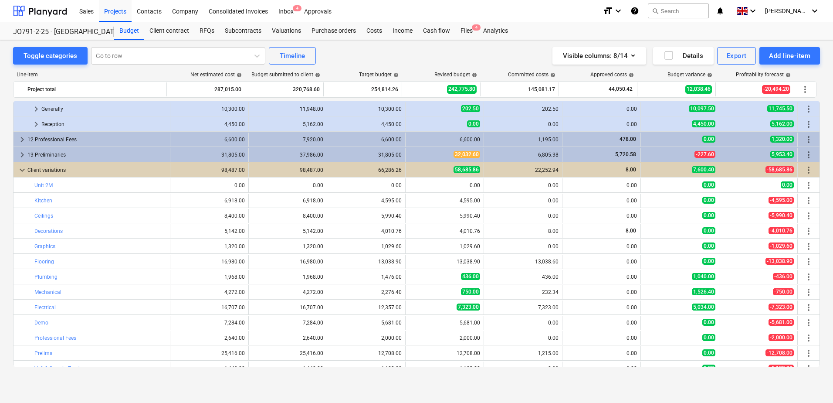
click at [820, 345] on div "Toggle categories Go to row Timeline Visible columns : 8/14 Details Export Add …" at bounding box center [416, 212] width 833 height 344
drag, startPoint x: 820, startPoint y: 352, endPoint x: 820, endPoint y: 357, distance: 4.9
click at [820, 357] on div "Toggle categories Go to row Timeline Visible columns : 8/14 Details Export Add …" at bounding box center [416, 212] width 833 height 344
drag, startPoint x: 821, startPoint y: 336, endPoint x: 821, endPoint y: 343, distance: 6.5
click at [821, 343] on div "Toggle categories Go to row Timeline Visible columns : 8/14 Details Export Add …" at bounding box center [416, 212] width 833 height 344
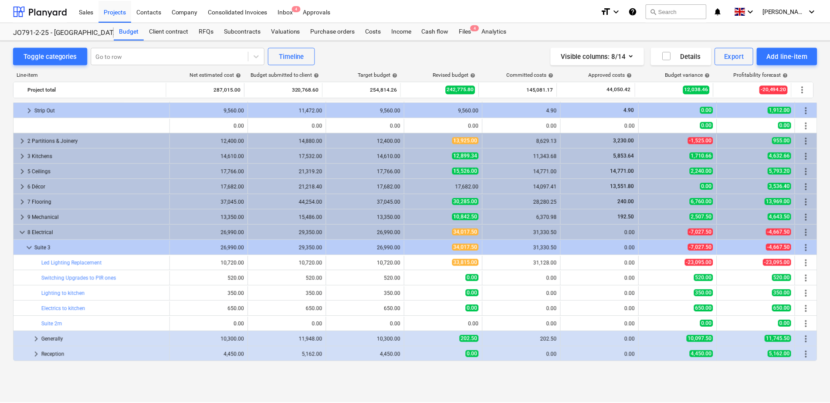
scroll to position [0, 0]
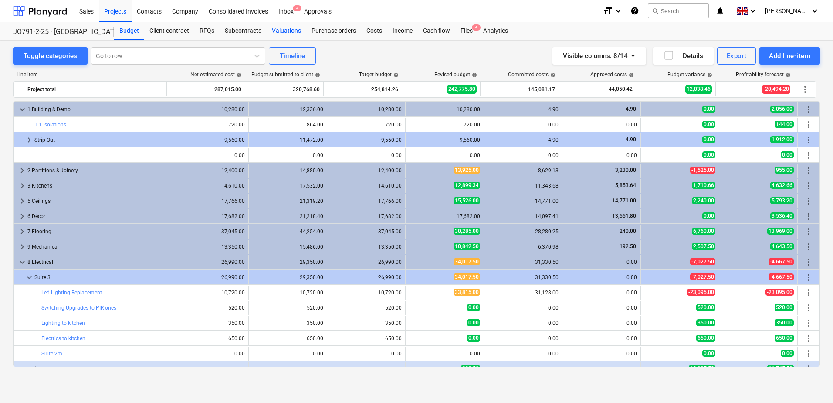
click at [285, 32] on div "Valuations" at bounding box center [287, 30] width 40 height 17
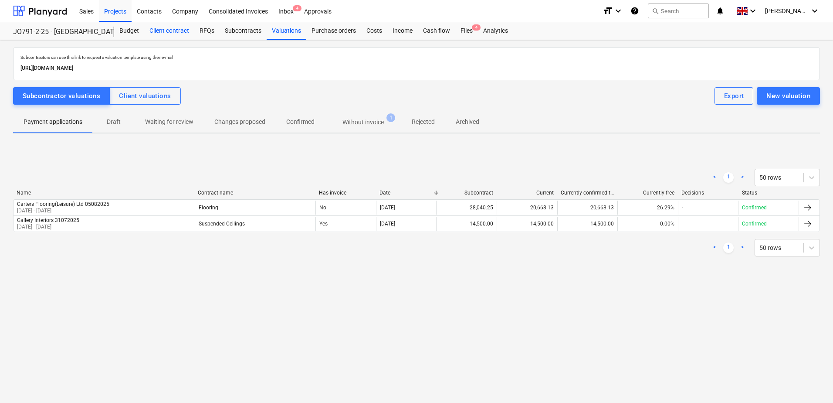
click at [169, 34] on div "Client contract" at bounding box center [169, 30] width 50 height 17
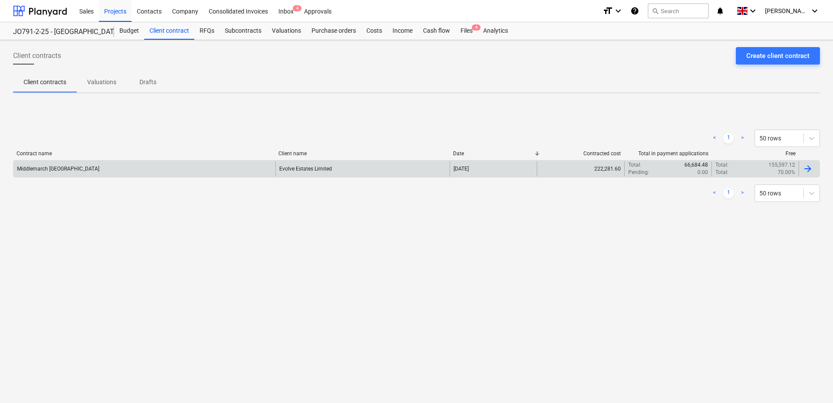
click at [597, 168] on div "222,281.60" at bounding box center [580, 168] width 87 height 15
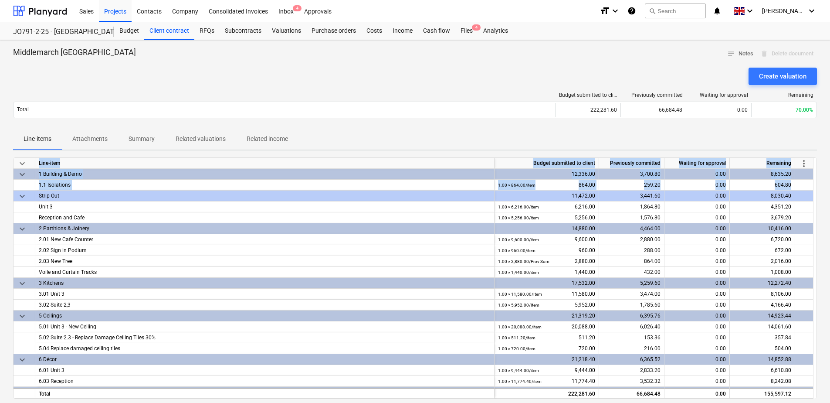
drag, startPoint x: 813, startPoint y: 190, endPoint x: 817, endPoint y: 138, distance: 52.5
click at [817, 138] on div "Middlemarch Coventry notes Notes delete Delete document Create valuation Budget…" at bounding box center [415, 326] width 830 height 572
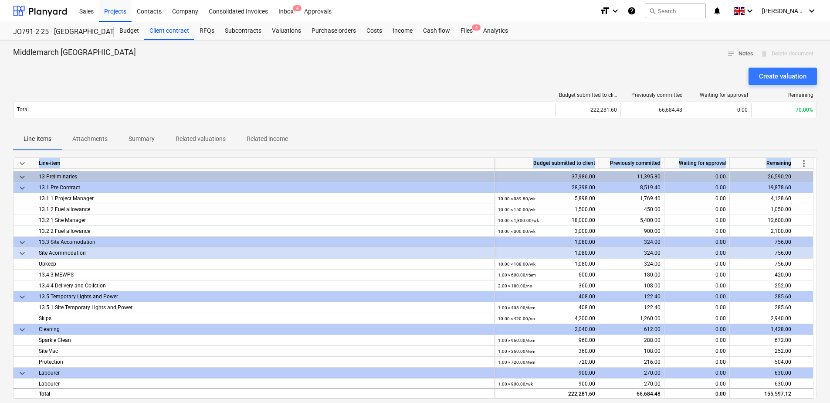
scroll to position [609, 0]
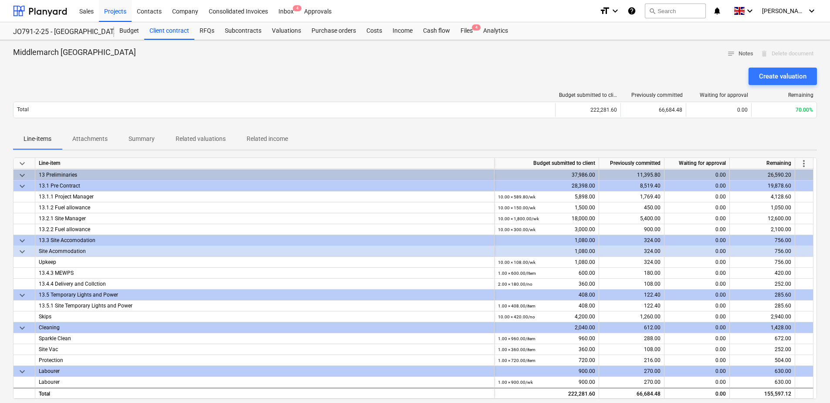
click at [487, 65] on div at bounding box center [415, 64] width 804 height 7
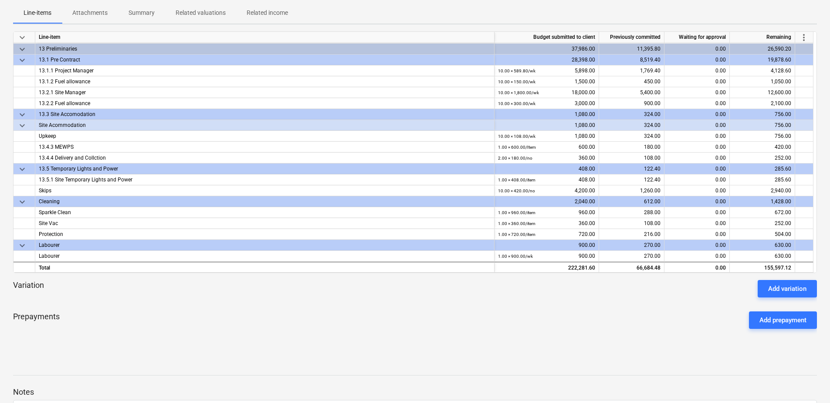
scroll to position [124, 0]
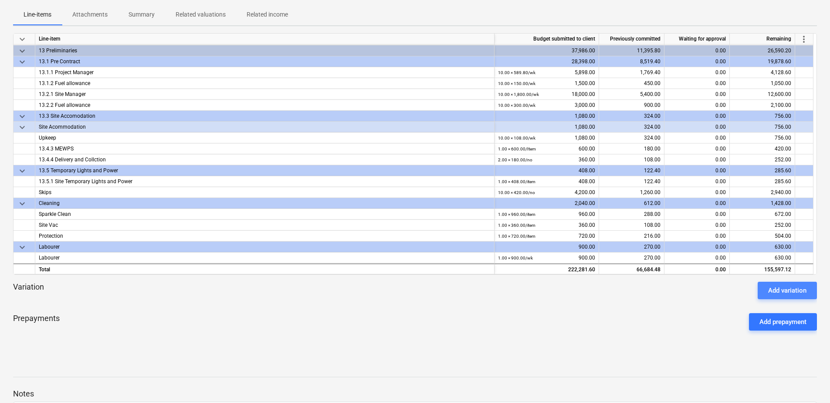
click at [805, 292] on div "Add variation" at bounding box center [788, 290] width 38 height 11
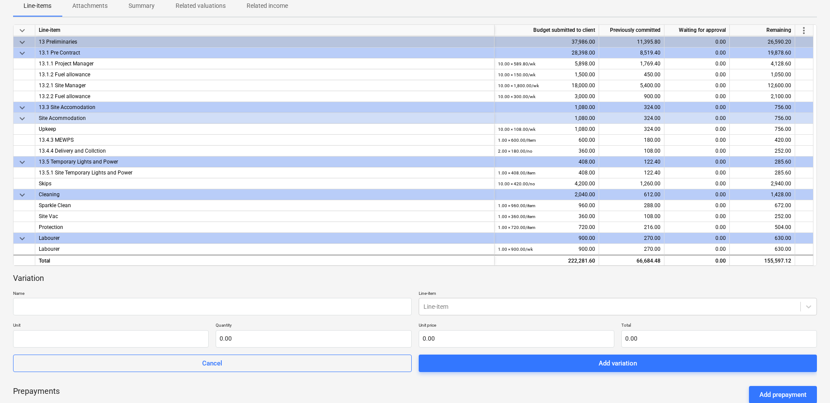
scroll to position [0, 0]
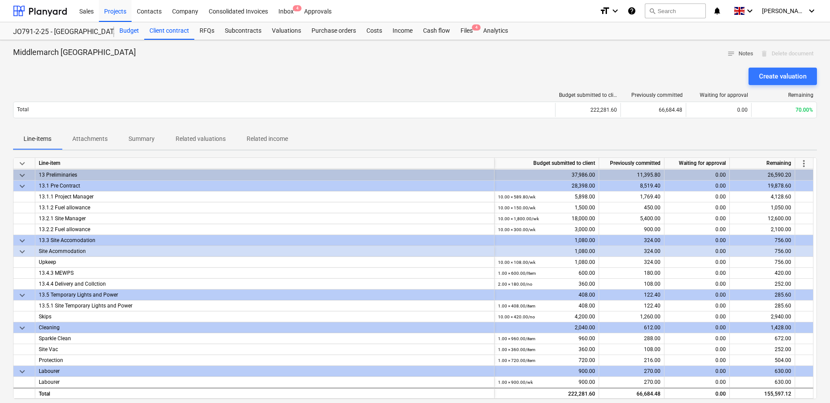
click at [125, 31] on div "Budget" at bounding box center [129, 30] width 30 height 17
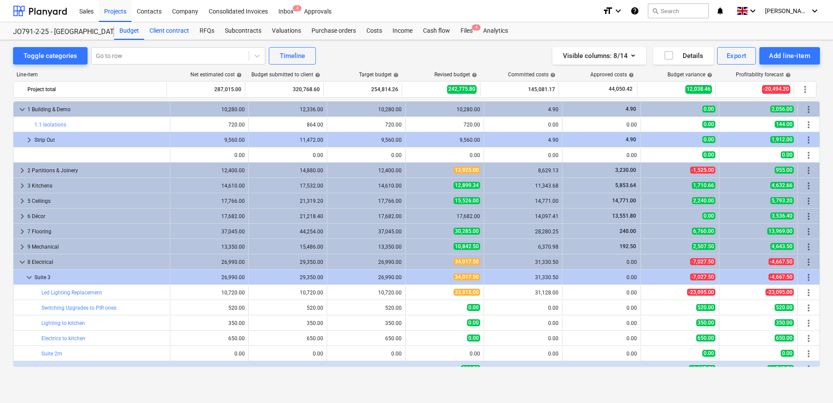
click at [171, 28] on div "Client contract" at bounding box center [169, 30] width 50 height 17
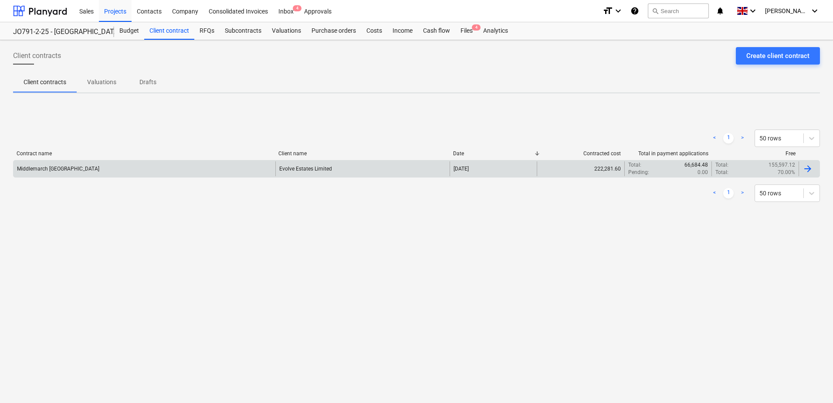
click at [337, 170] on div "Evolve Estates Limited" at bounding box center [363, 168] width 174 height 15
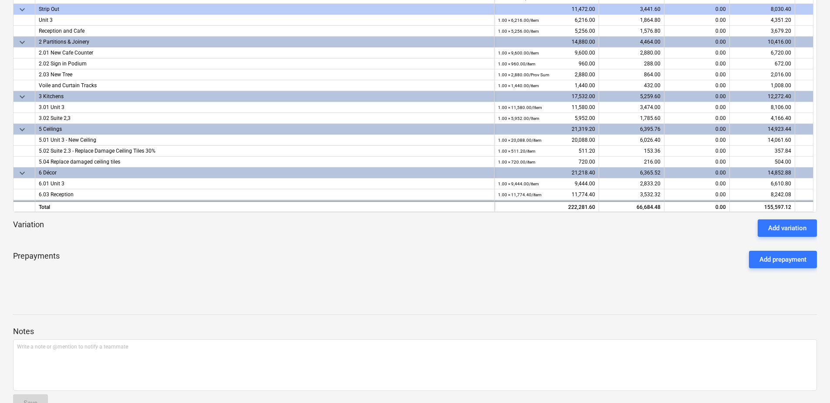
scroll to position [190, 0]
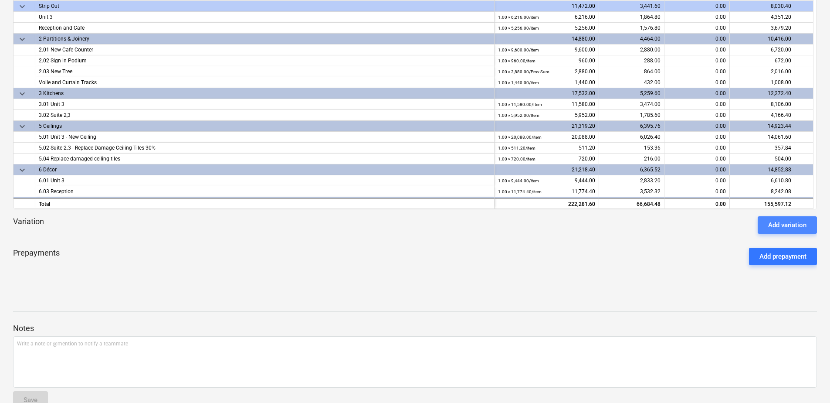
click at [791, 229] on div "Add variation" at bounding box center [788, 224] width 38 height 11
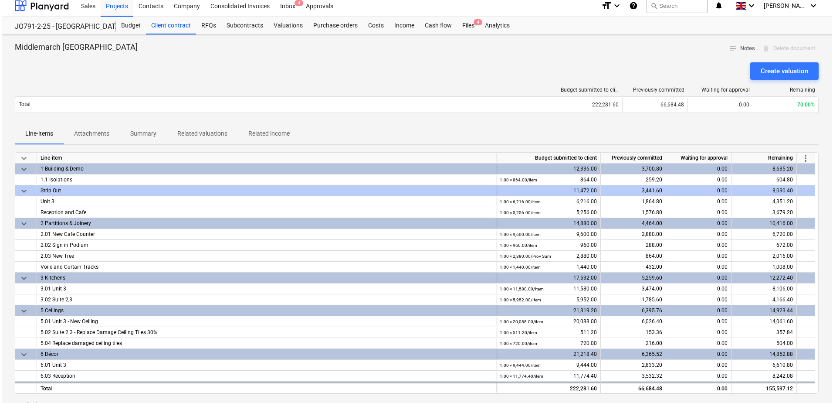
scroll to position [0, 0]
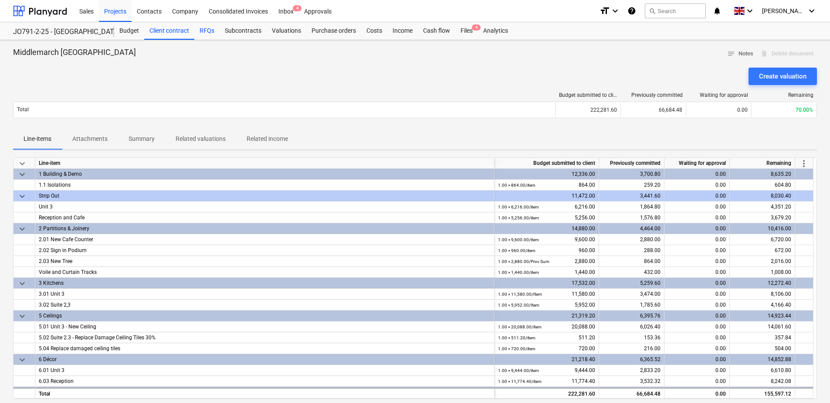
click at [208, 34] on div "RFQs" at bounding box center [206, 30] width 25 height 17
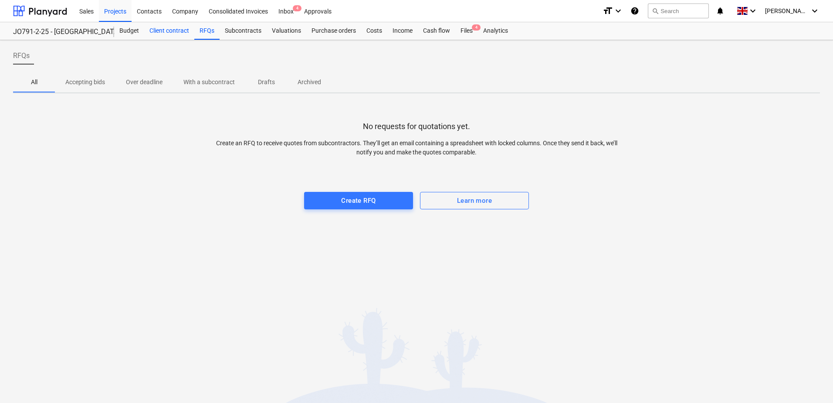
click at [169, 34] on div "Client contract" at bounding box center [169, 30] width 50 height 17
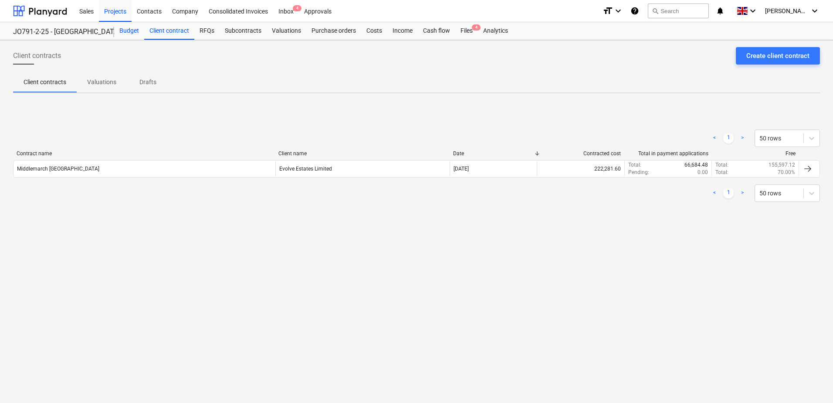
click at [139, 26] on div "Budget" at bounding box center [129, 30] width 30 height 17
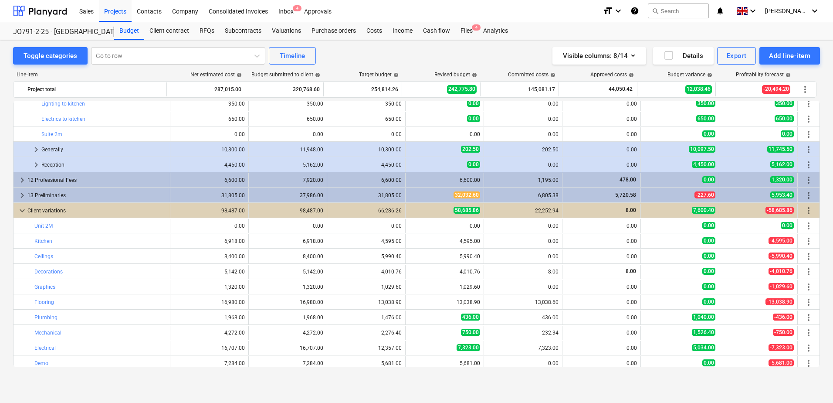
scroll to position [269, 0]
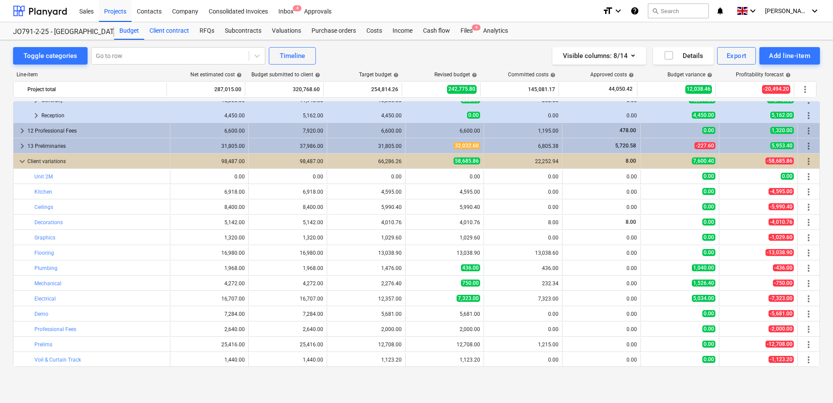
click at [168, 31] on div "Client contract" at bounding box center [169, 30] width 50 height 17
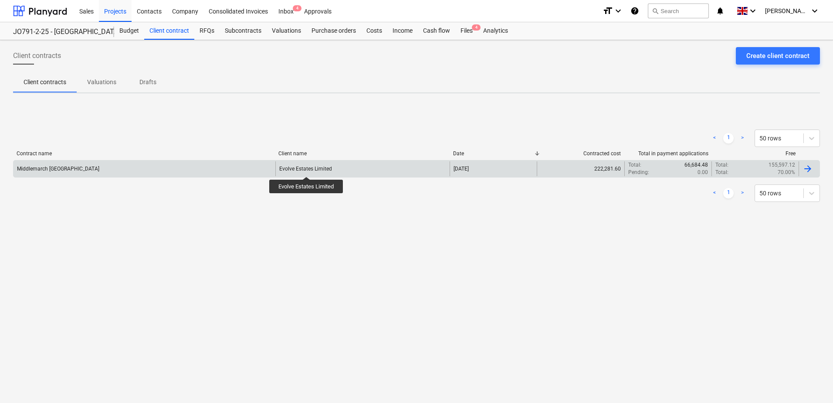
click at [307, 169] on div "Evolve Estates Limited" at bounding box center [305, 169] width 53 height 6
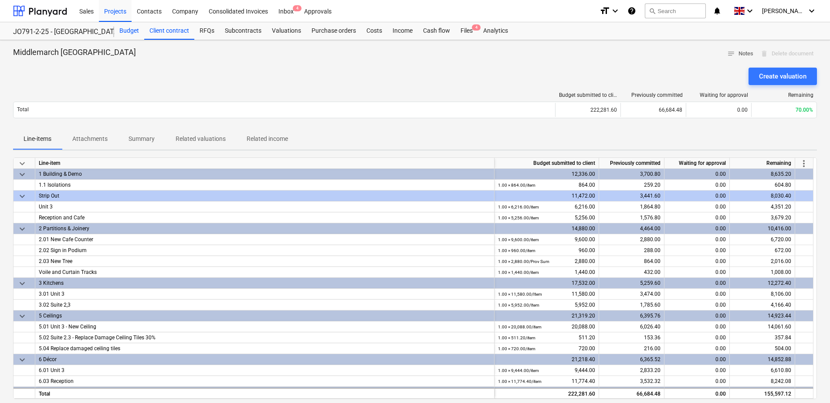
click at [139, 29] on div "Budget" at bounding box center [129, 30] width 30 height 17
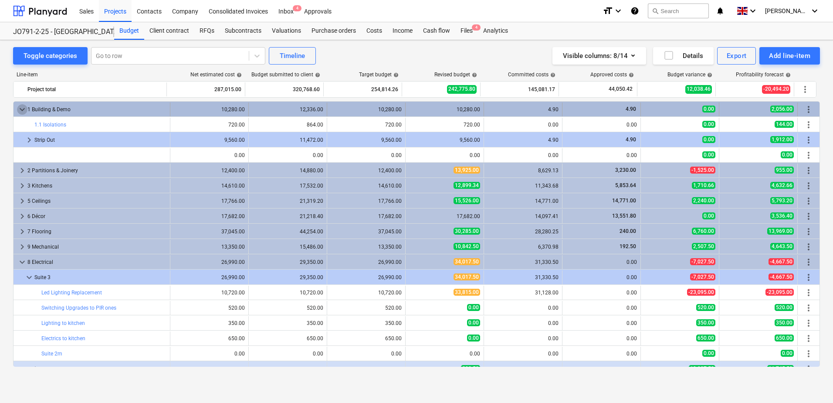
click at [18, 105] on span "keyboard_arrow_down" at bounding box center [22, 109] width 10 height 10
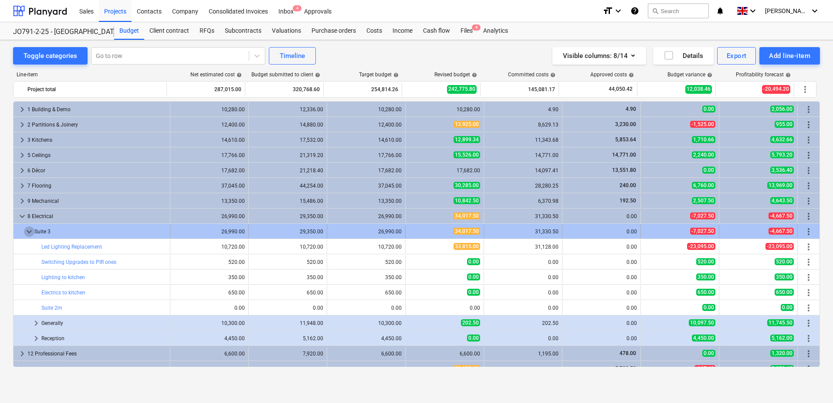
click at [29, 229] on span "keyboard_arrow_down" at bounding box center [29, 231] width 10 height 10
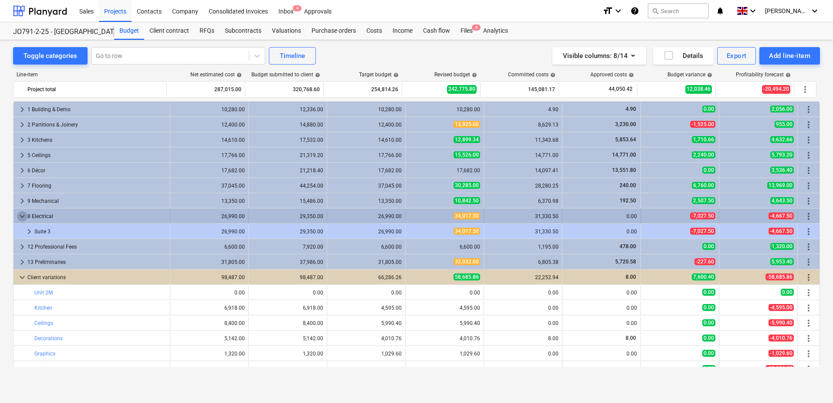
click at [19, 214] on span "keyboard_arrow_down" at bounding box center [22, 216] width 10 height 10
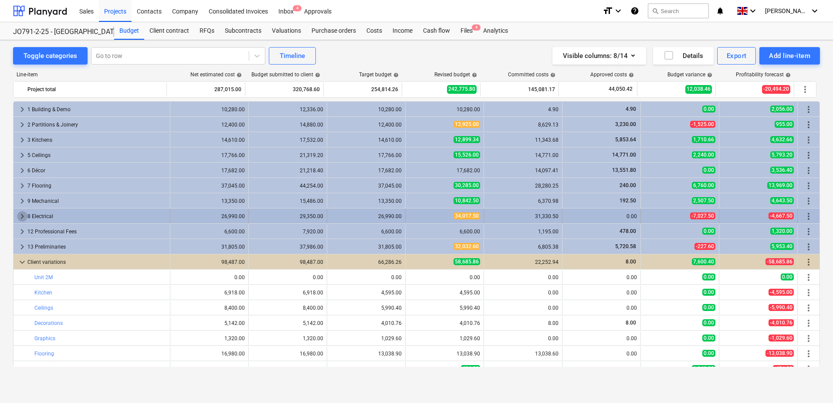
click at [20, 214] on span "keyboard_arrow_right" at bounding box center [22, 216] width 10 height 10
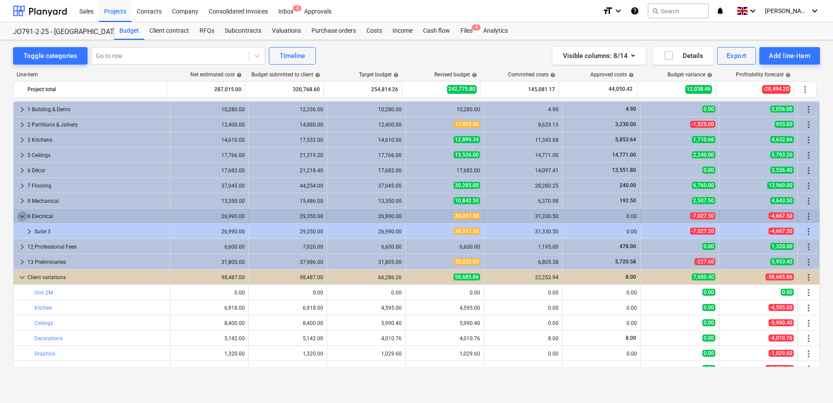
click at [19, 216] on span "keyboard_arrow_down" at bounding box center [22, 216] width 10 height 10
